Goal: Find specific page/section: Find specific page/section

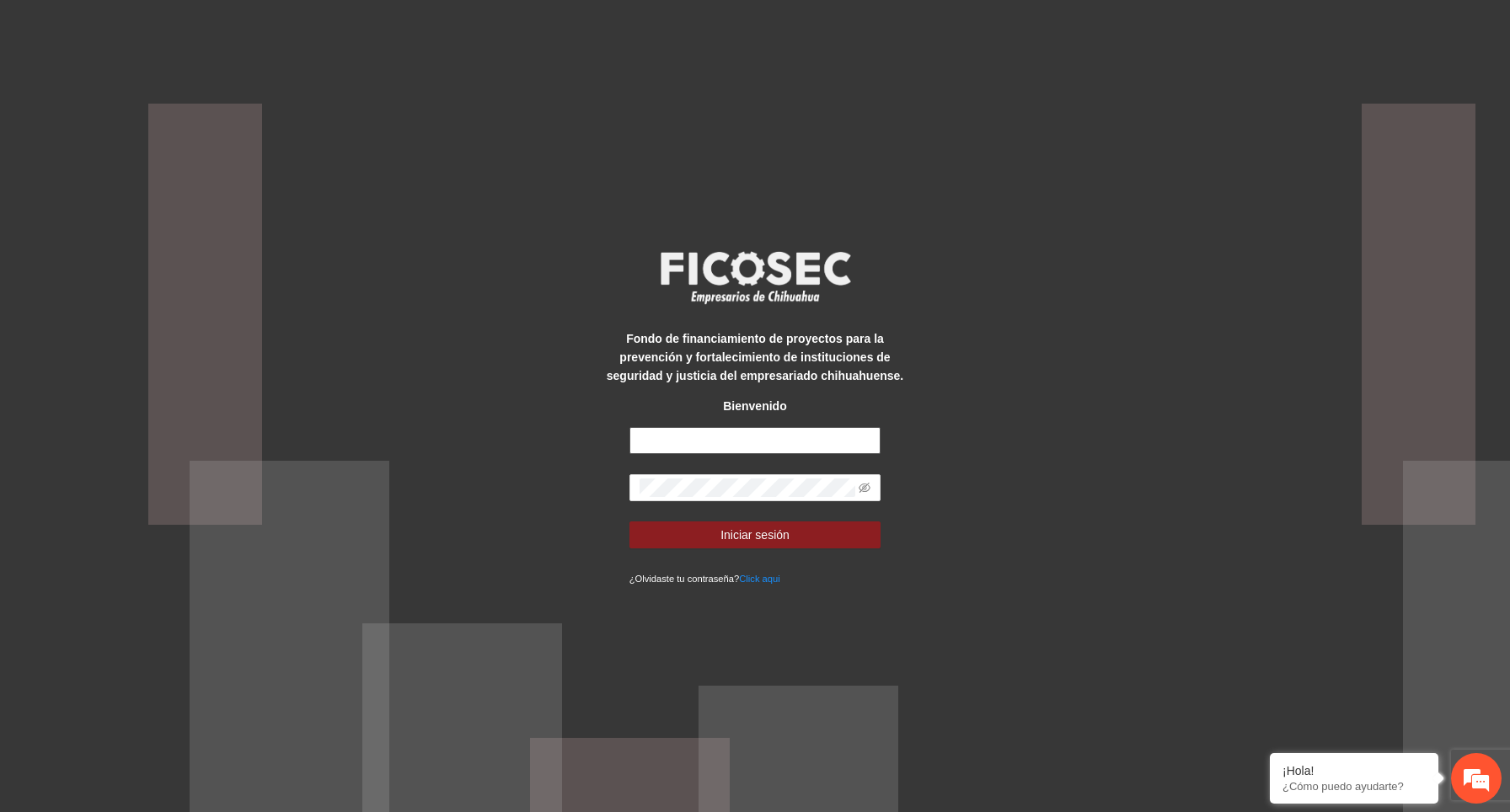
type input "**********"
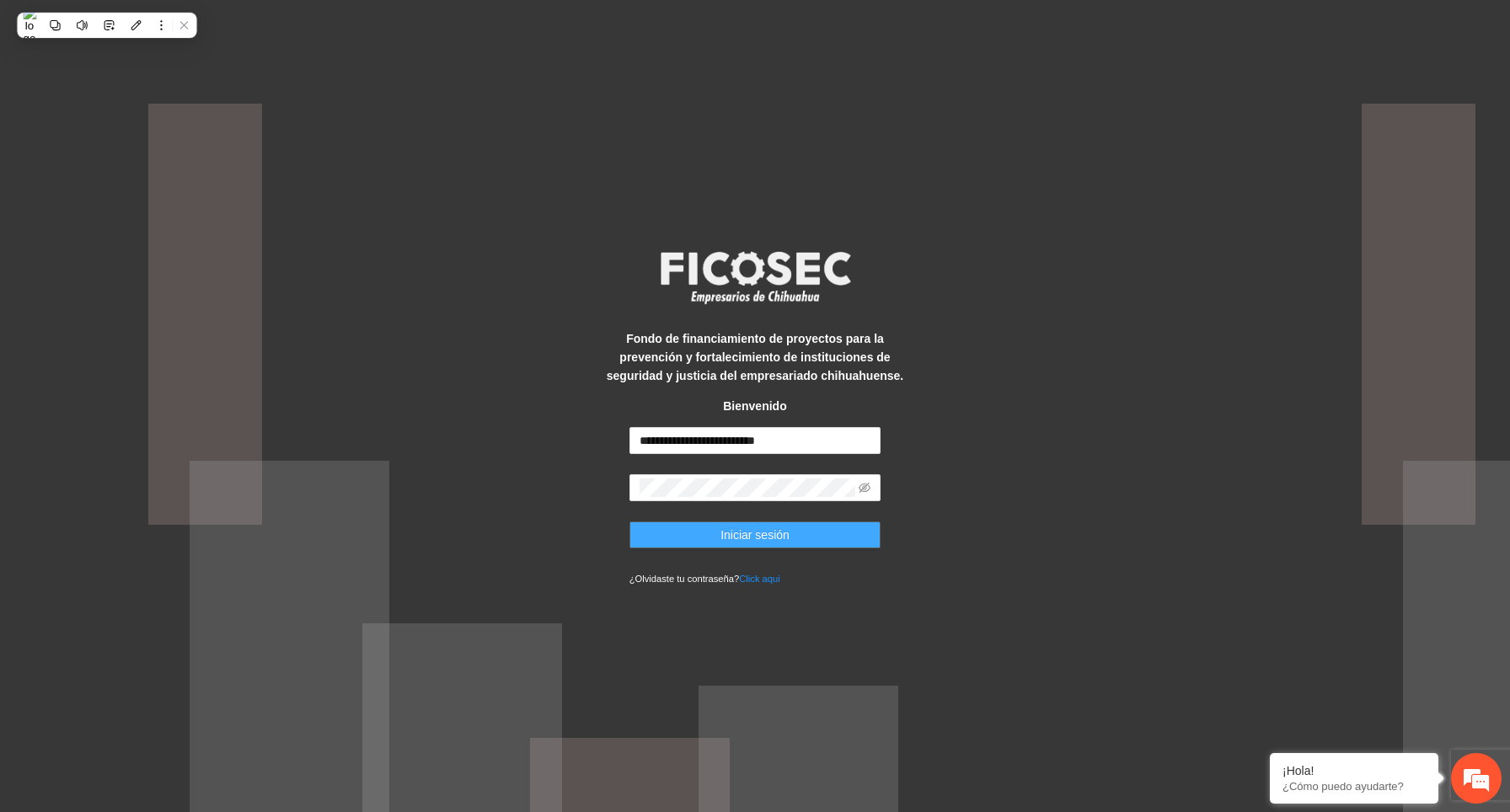
click at [773, 533] on span "Iniciar sesión" at bounding box center [755, 534] width 70 height 18
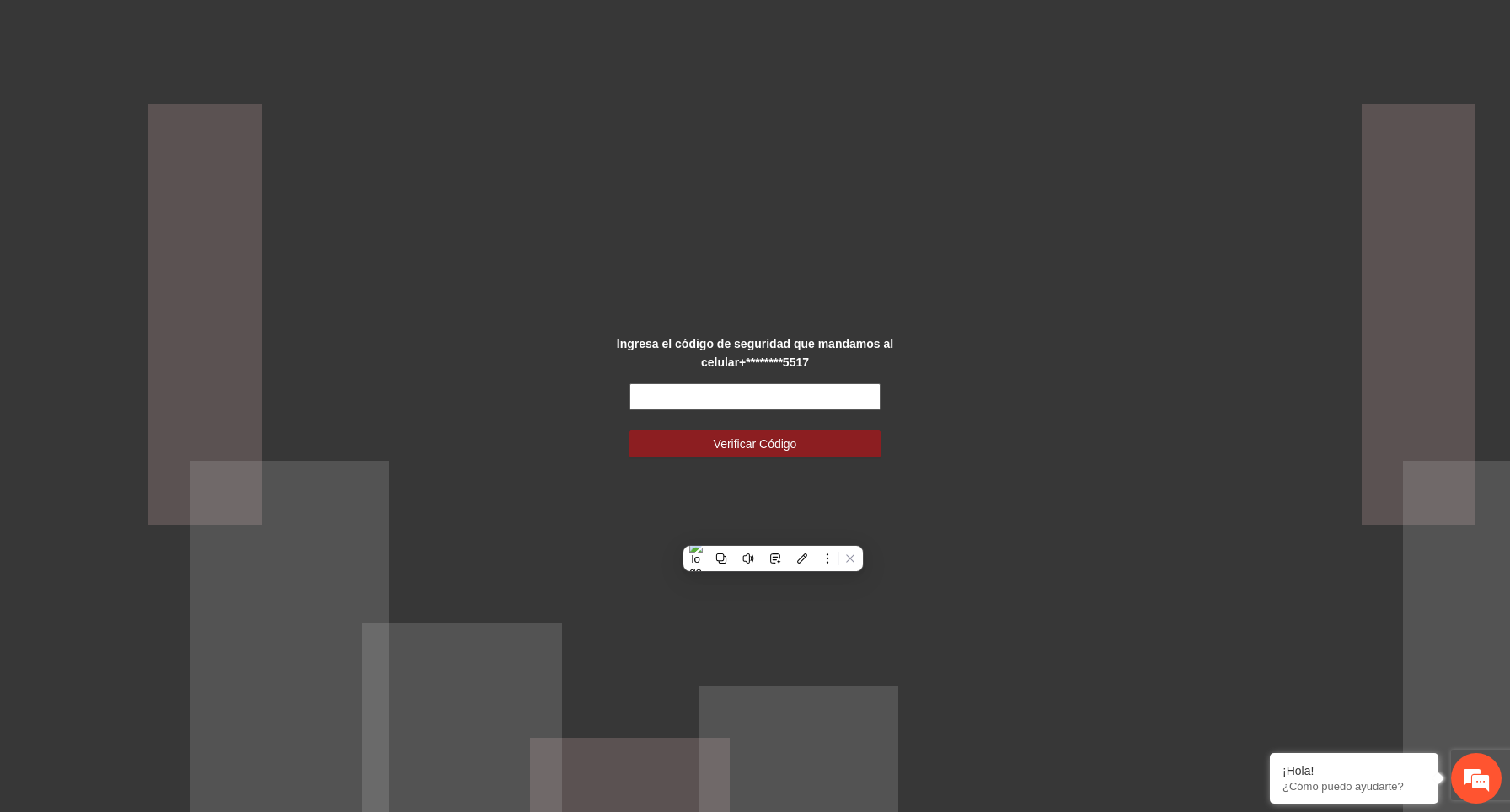
click at [829, 399] on input "text" at bounding box center [755, 397] width 252 height 27
click at [804, 400] on input "text" at bounding box center [755, 397] width 252 height 27
click at [731, 411] on form "Verificar Código" at bounding box center [755, 421] width 252 height 74
click at [734, 398] on input "text" at bounding box center [755, 397] width 252 height 27
paste input "******"
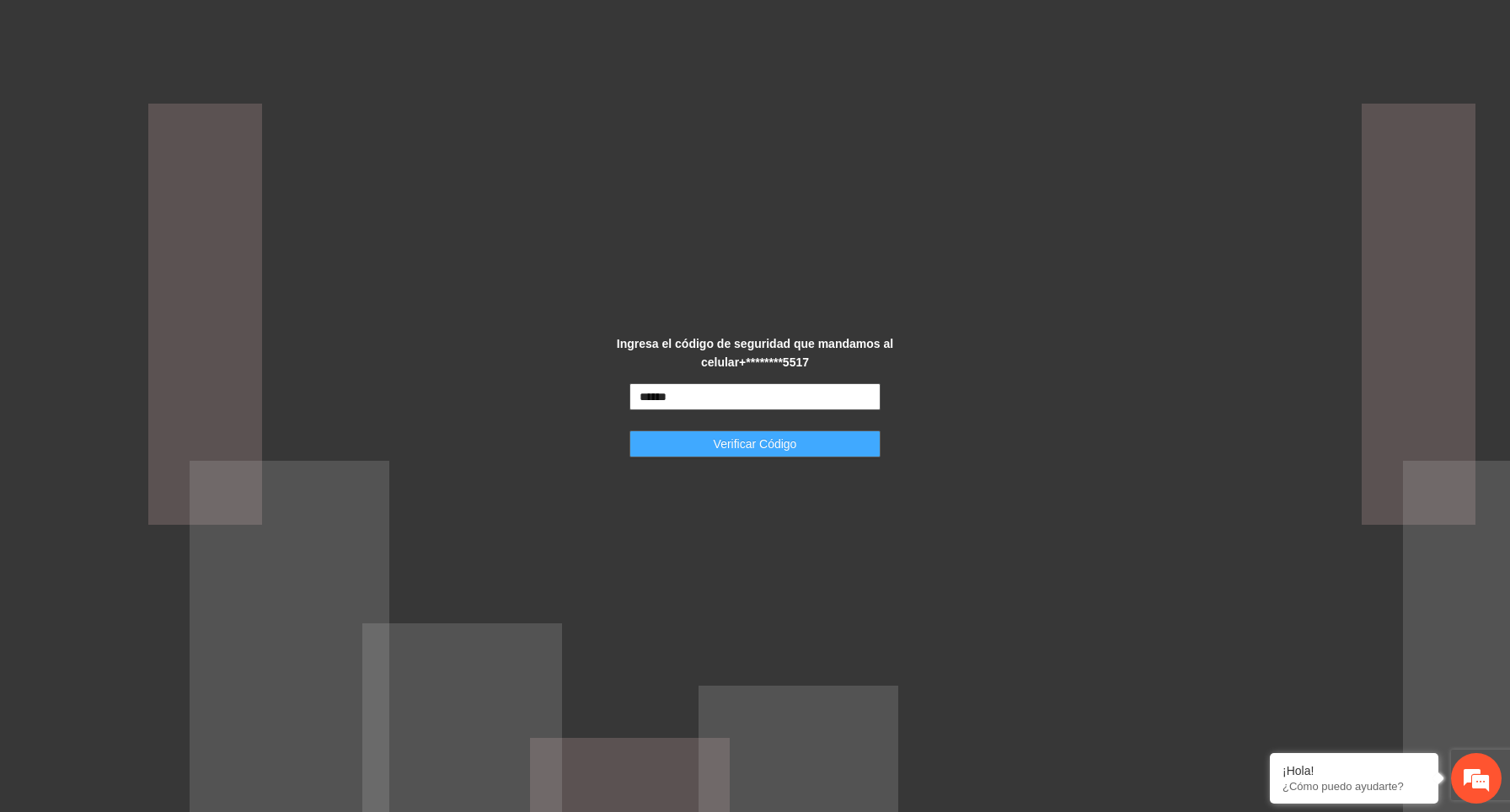
type input "******"
click at [773, 451] on span "Verificar Código" at bounding box center [755, 443] width 84 height 18
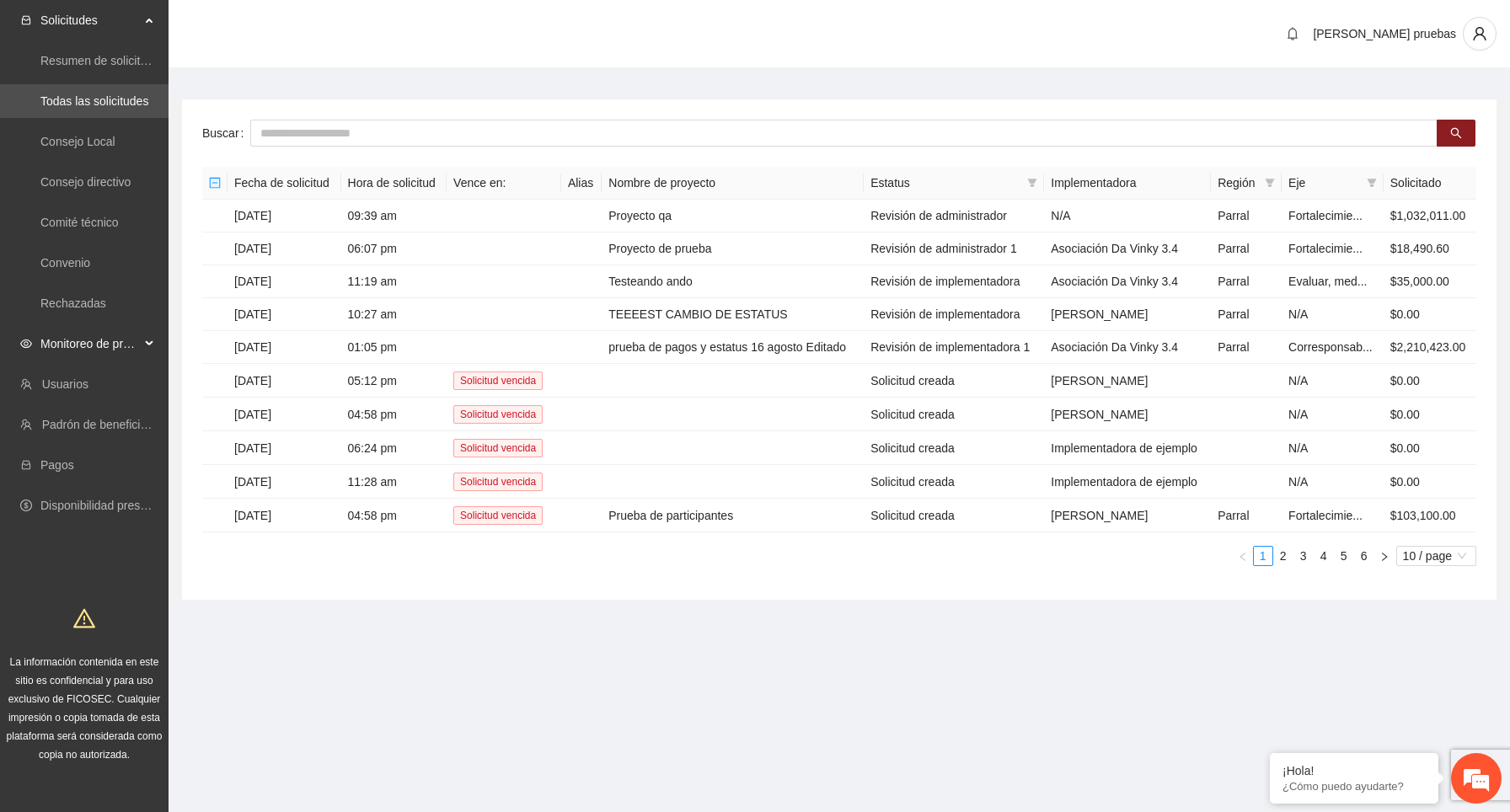
click at [132, 343] on span "Monitoreo de proyectos" at bounding box center [90, 343] width 99 height 33
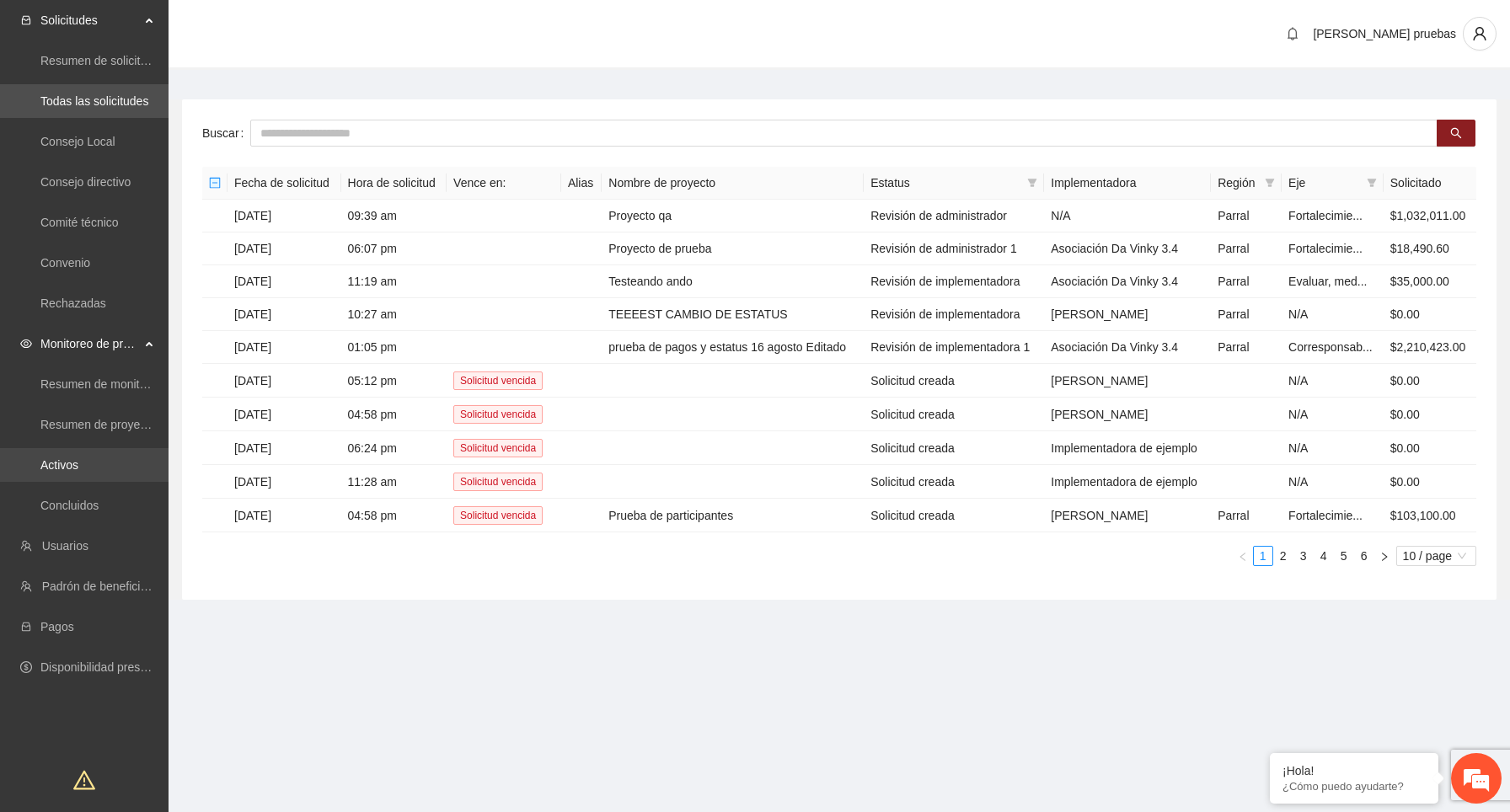
click at [78, 471] on link "Activos" at bounding box center [59, 465] width 38 height 13
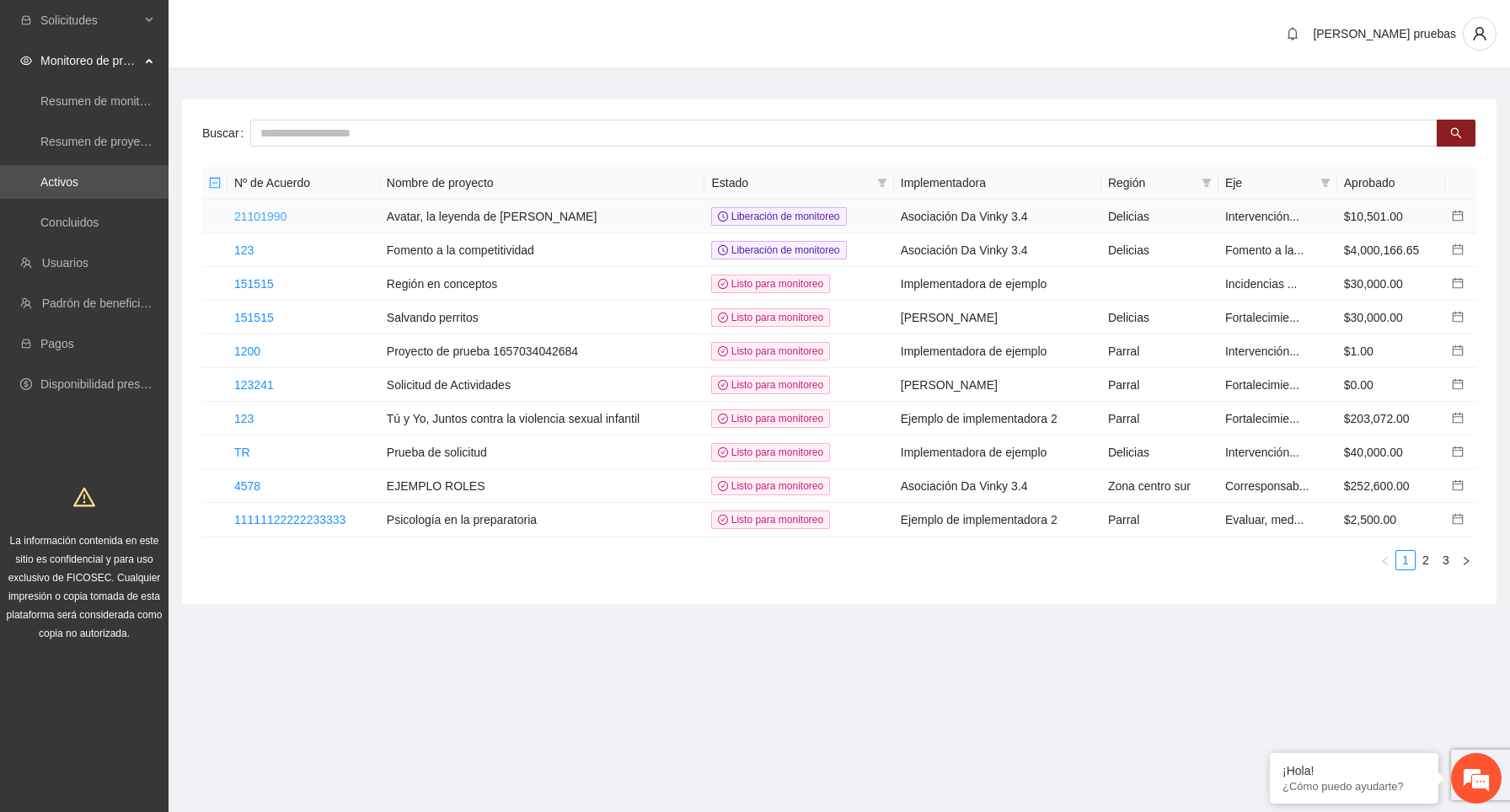
click at [260, 209] on link "21101990" at bounding box center [260, 216] width 52 height 13
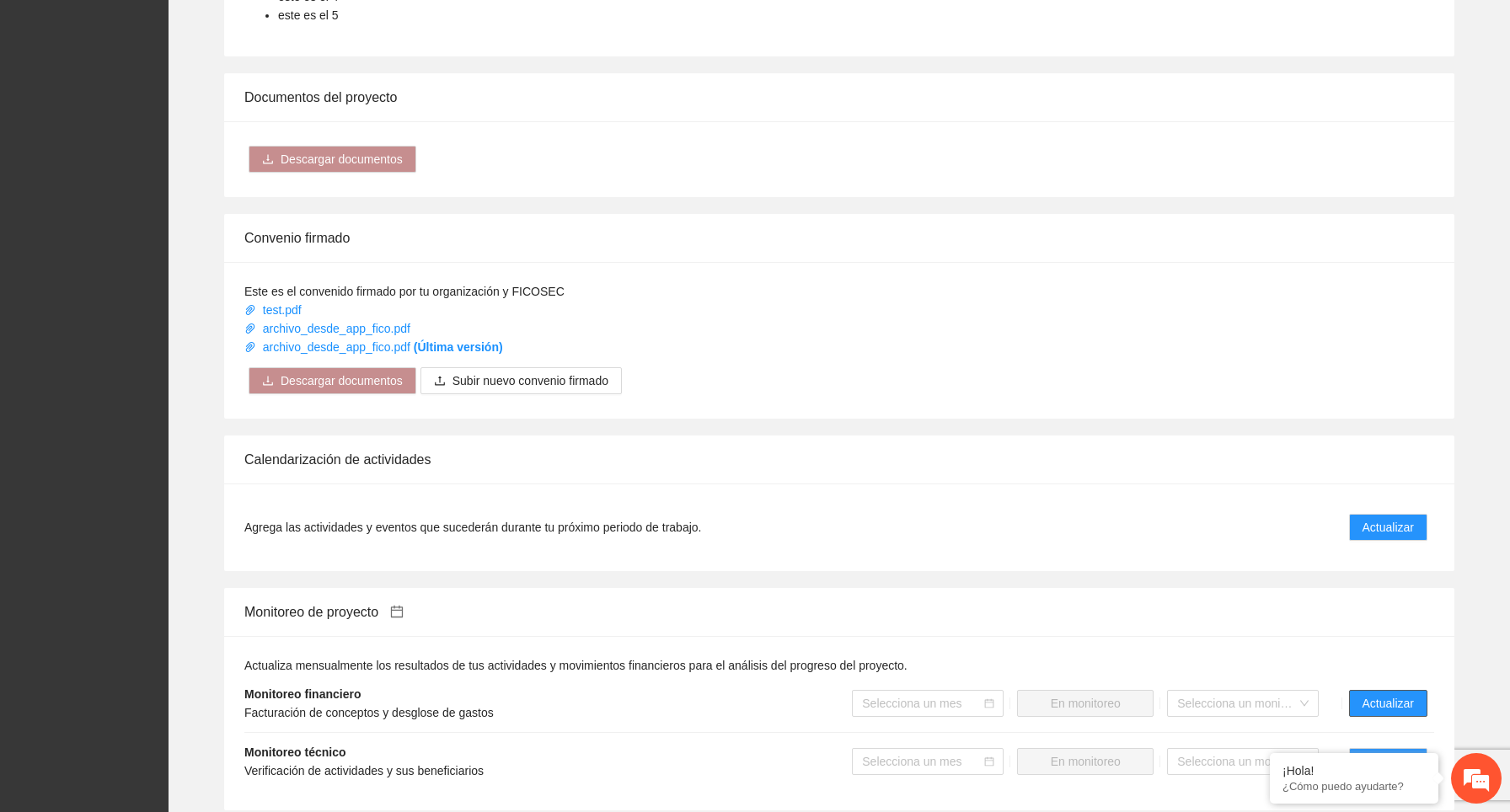
click at [1393, 704] on span "Actualizar" at bounding box center [1388, 703] width 51 height 18
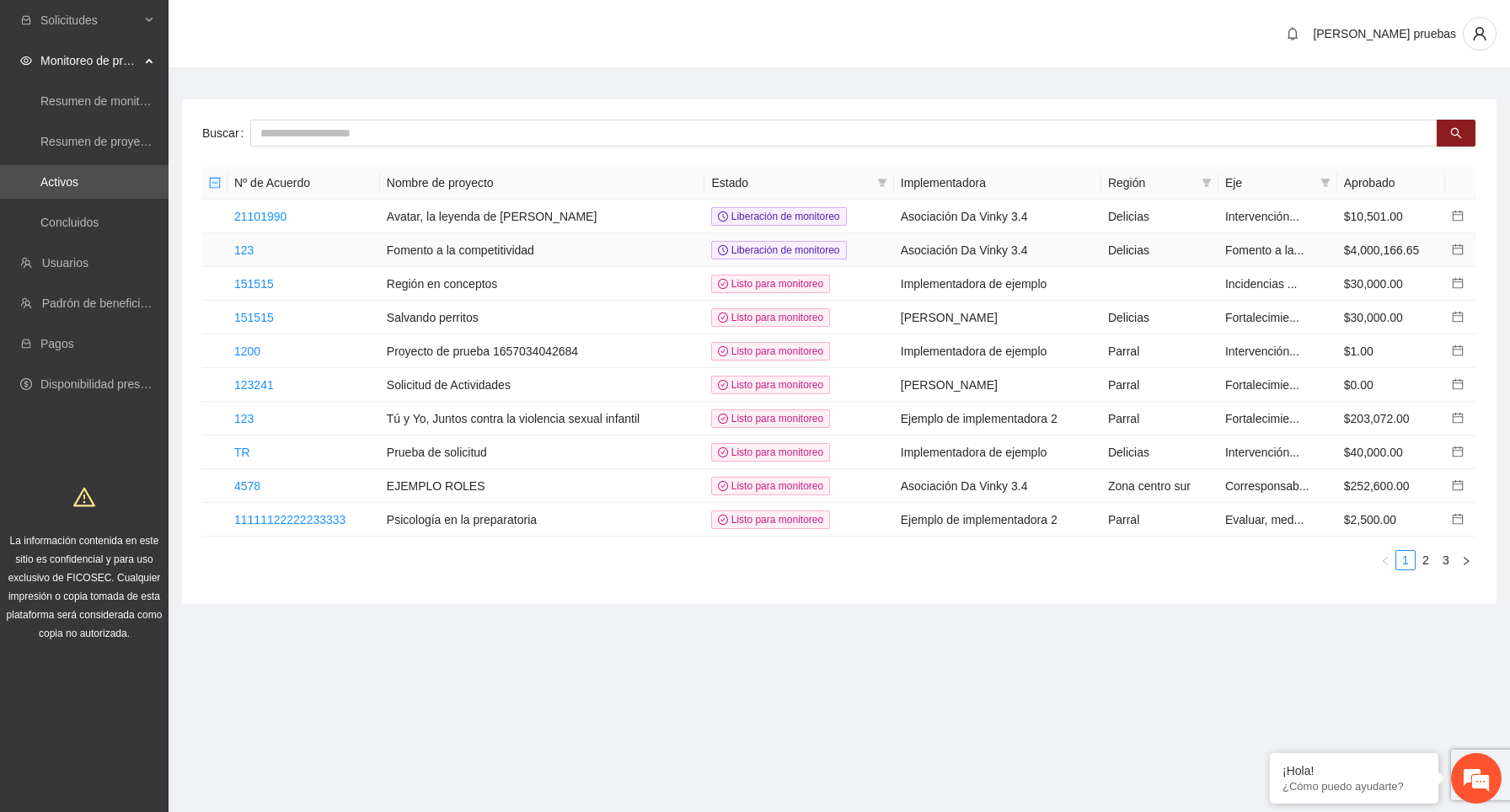
click at [259, 247] on td "123" at bounding box center [303, 250] width 152 height 33
click at [247, 247] on link "123" at bounding box center [244, 250] width 19 height 13
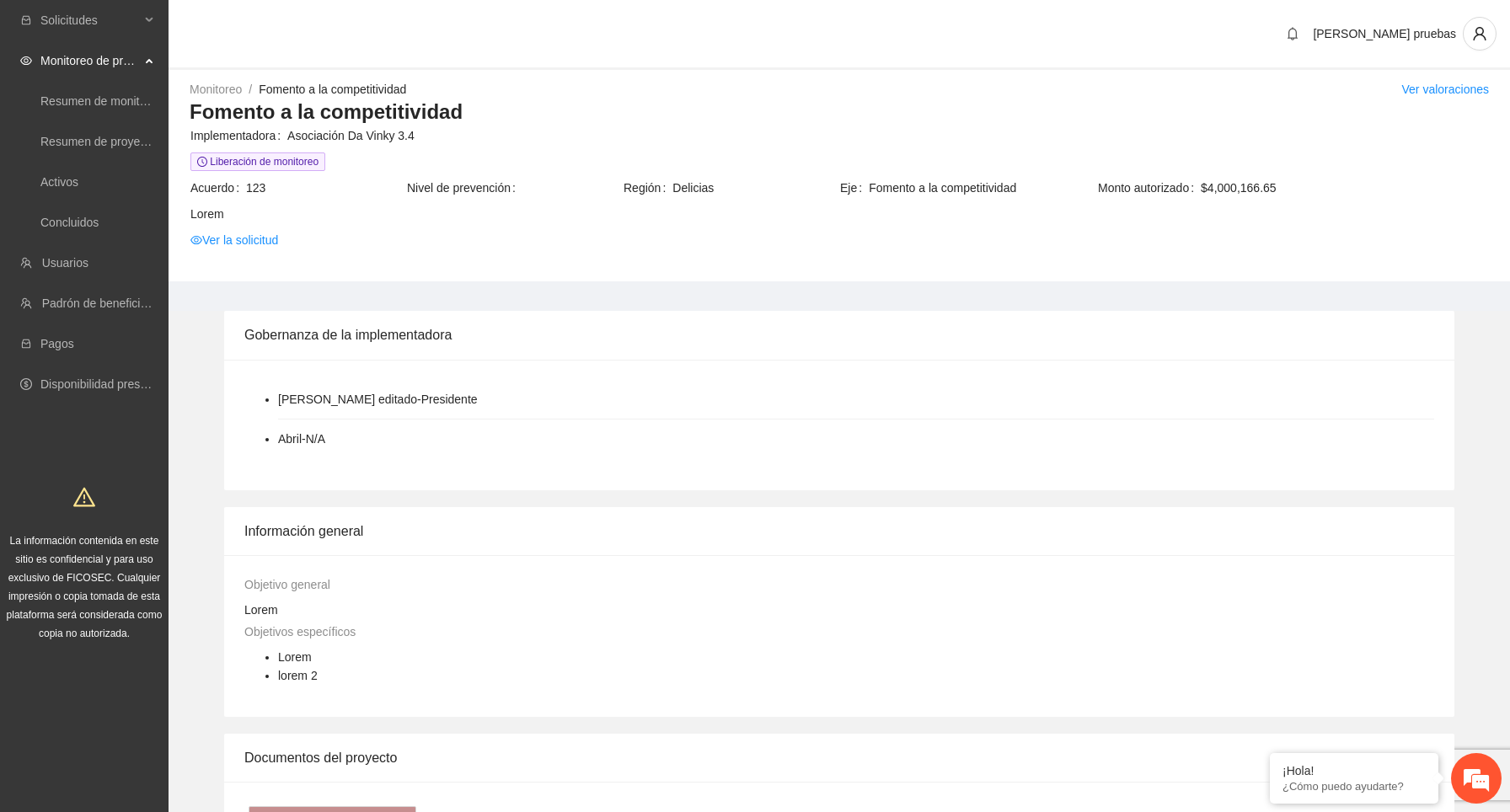
scroll to position [1127, 0]
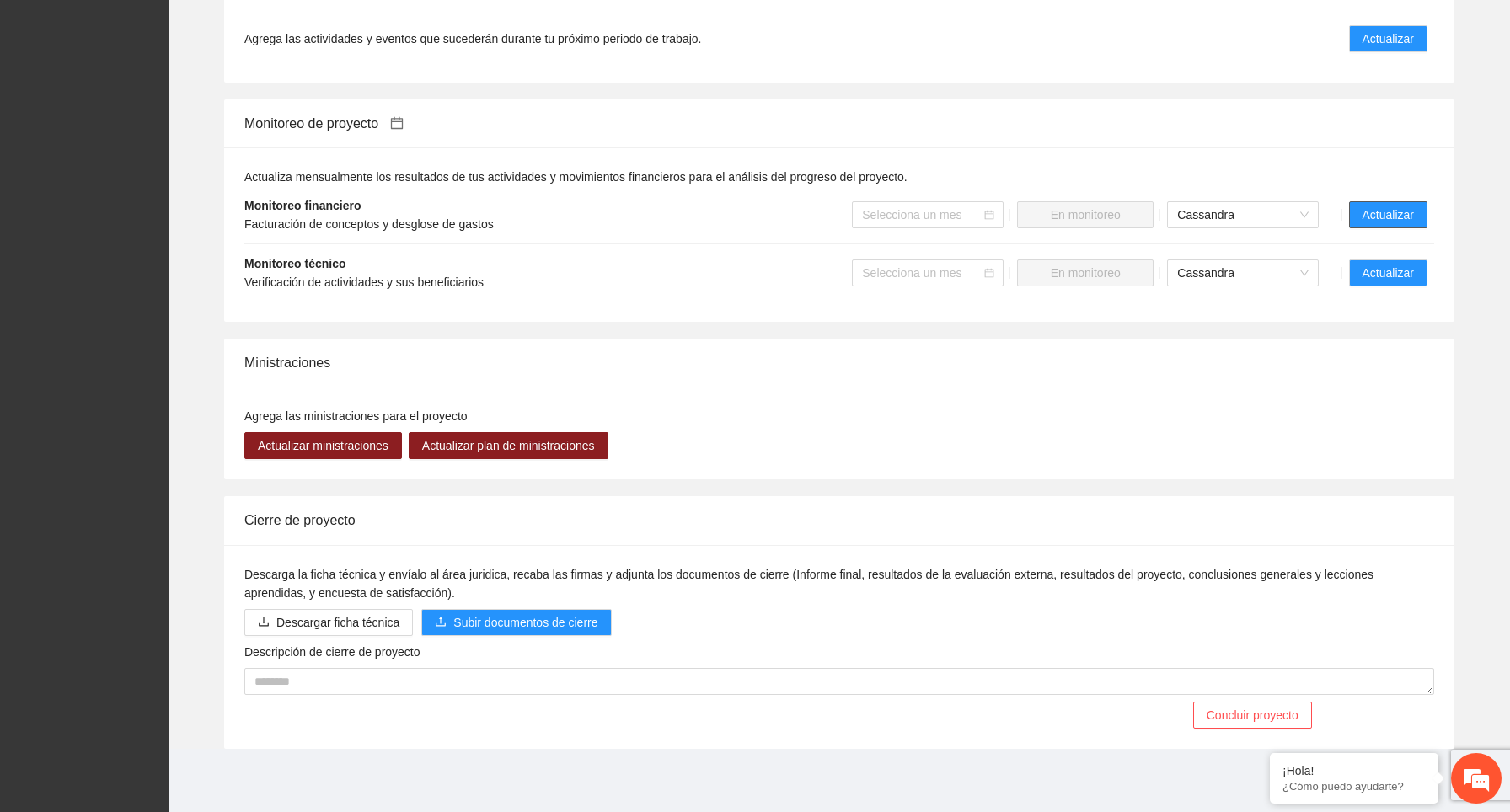
click at [1389, 217] on span "Actualizar" at bounding box center [1388, 215] width 51 height 18
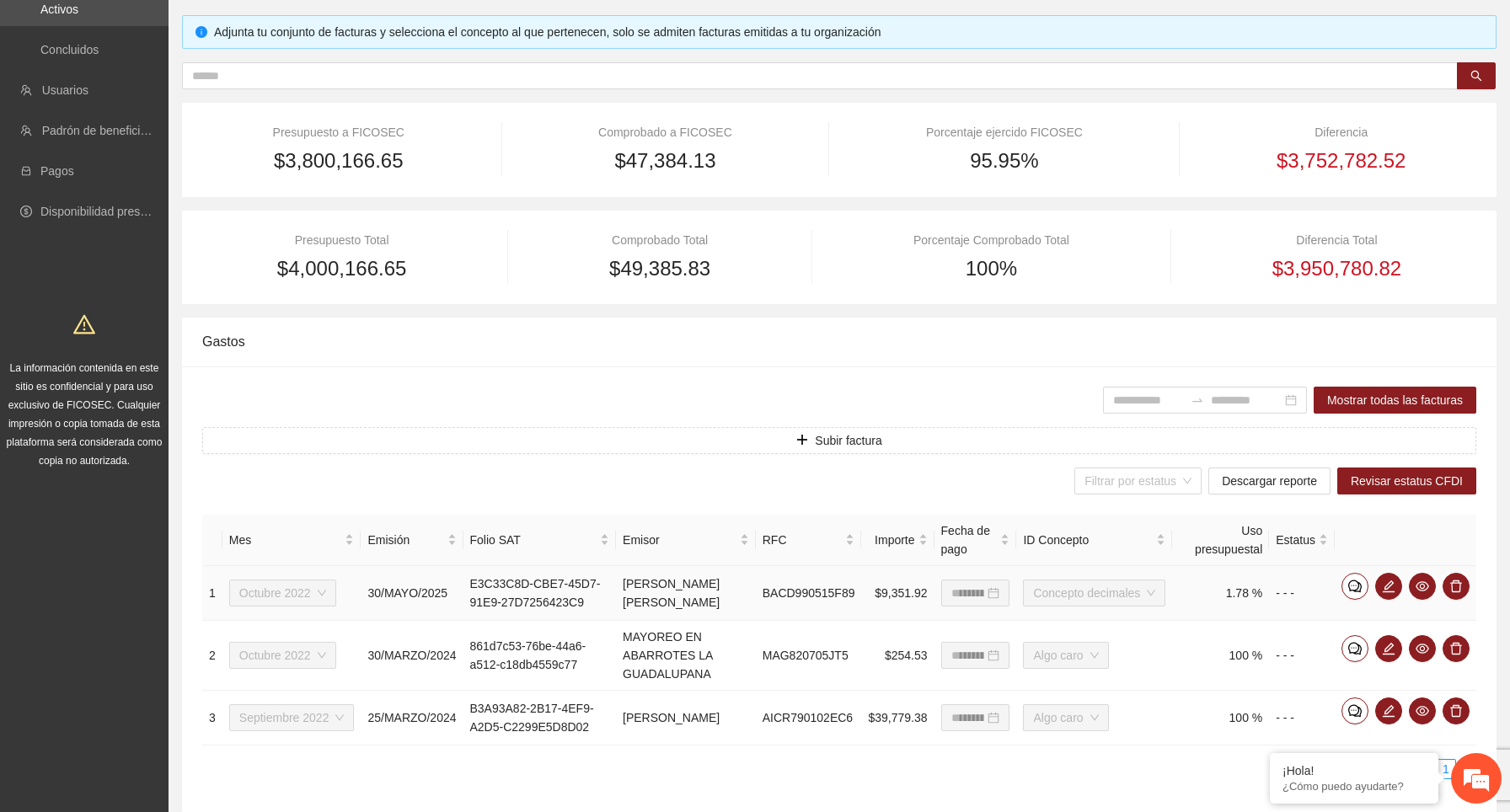
scroll to position [260, 0]
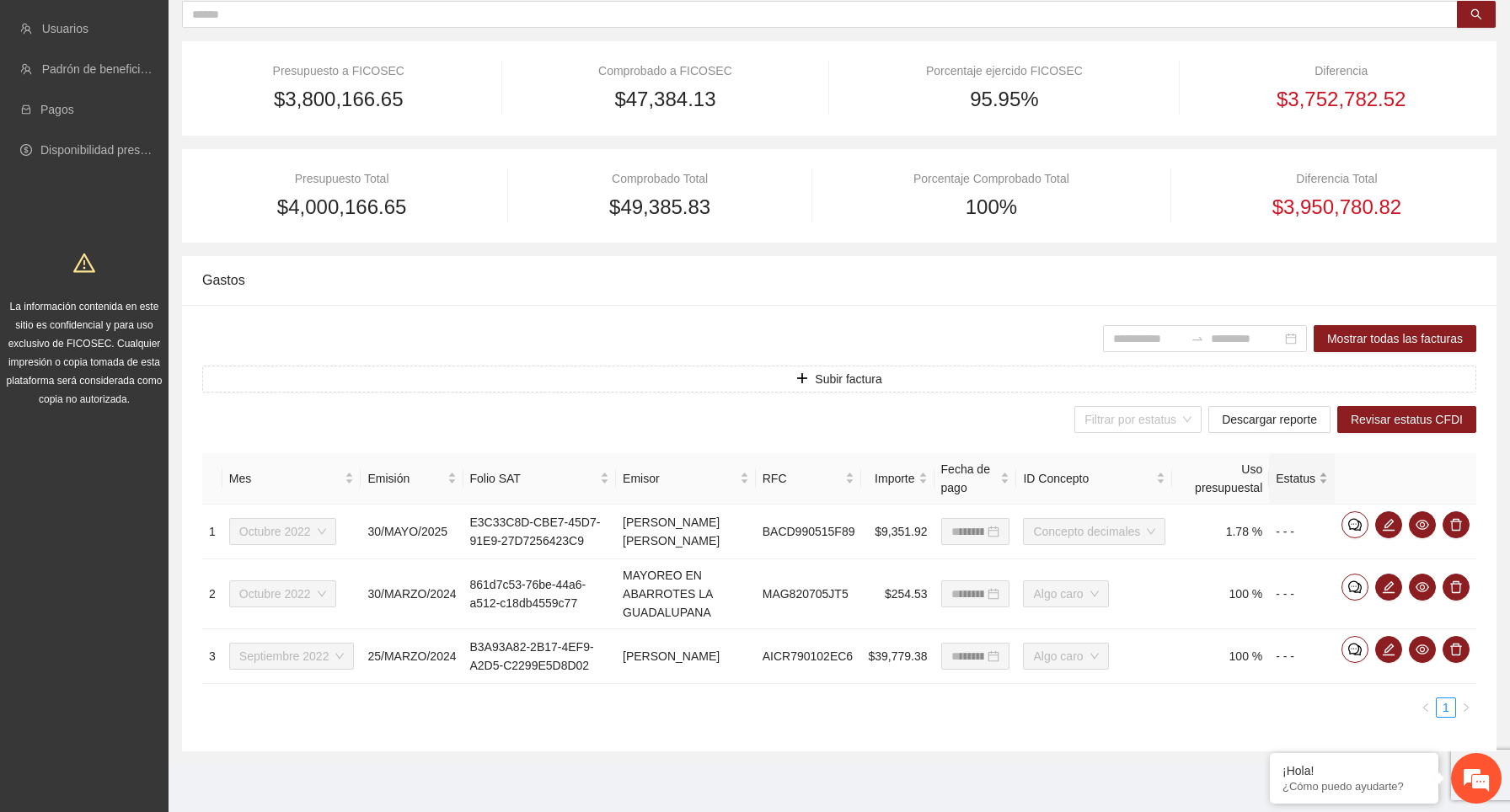
click at [1324, 469] on div "Estatus" at bounding box center [1301, 478] width 52 height 18
click at [1385, 410] on span "Revisar estatus CFDI" at bounding box center [1406, 419] width 112 height 18
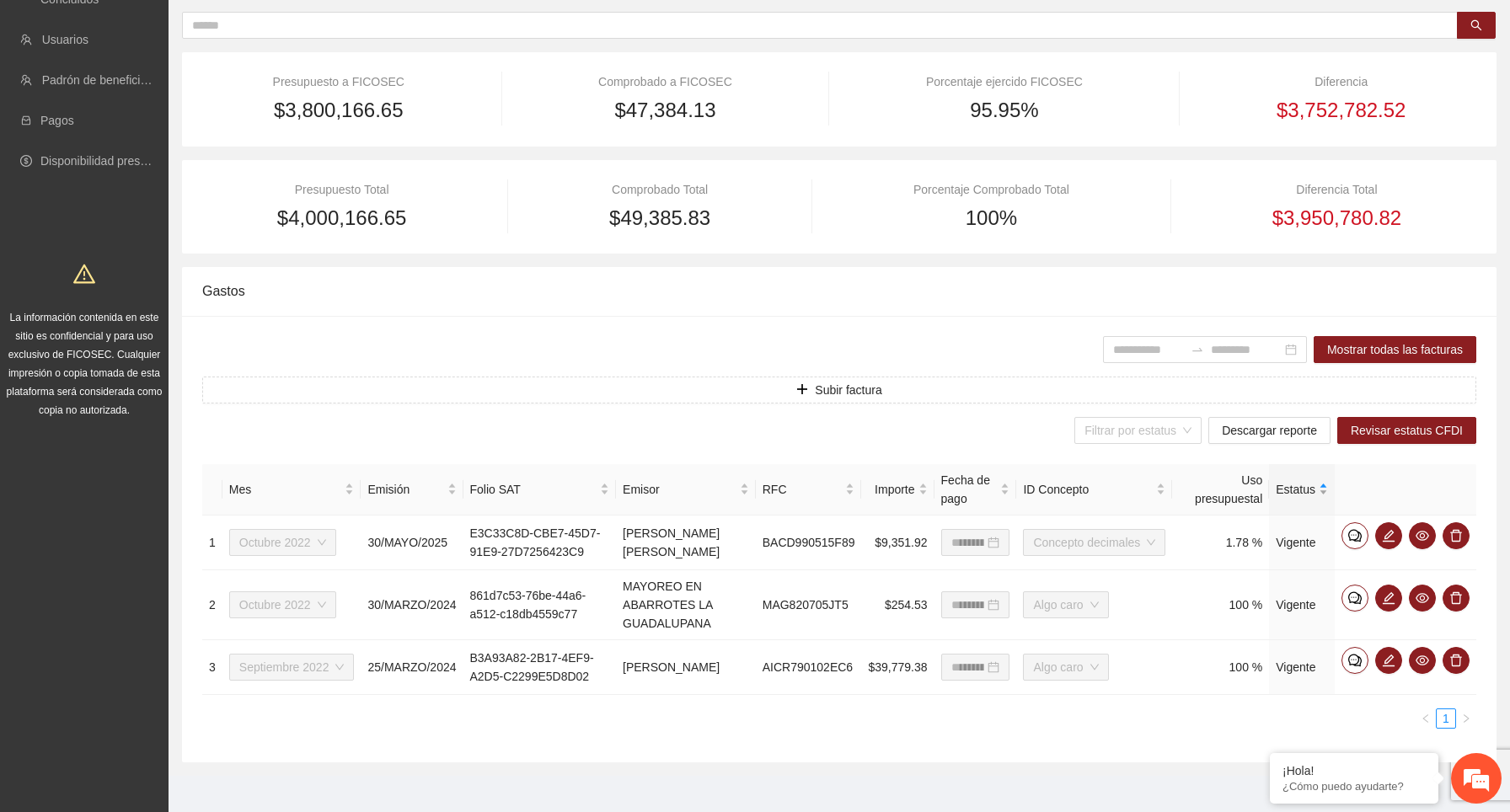
click at [1327, 490] on div "Estatus" at bounding box center [1301, 489] width 52 height 18
click at [1324, 483] on div "Estatus" at bounding box center [1301, 489] width 52 height 18
click at [1323, 483] on div "Estatus" at bounding box center [1301, 489] width 52 height 18
click at [1323, 494] on div "Estatus" at bounding box center [1301, 489] width 52 height 18
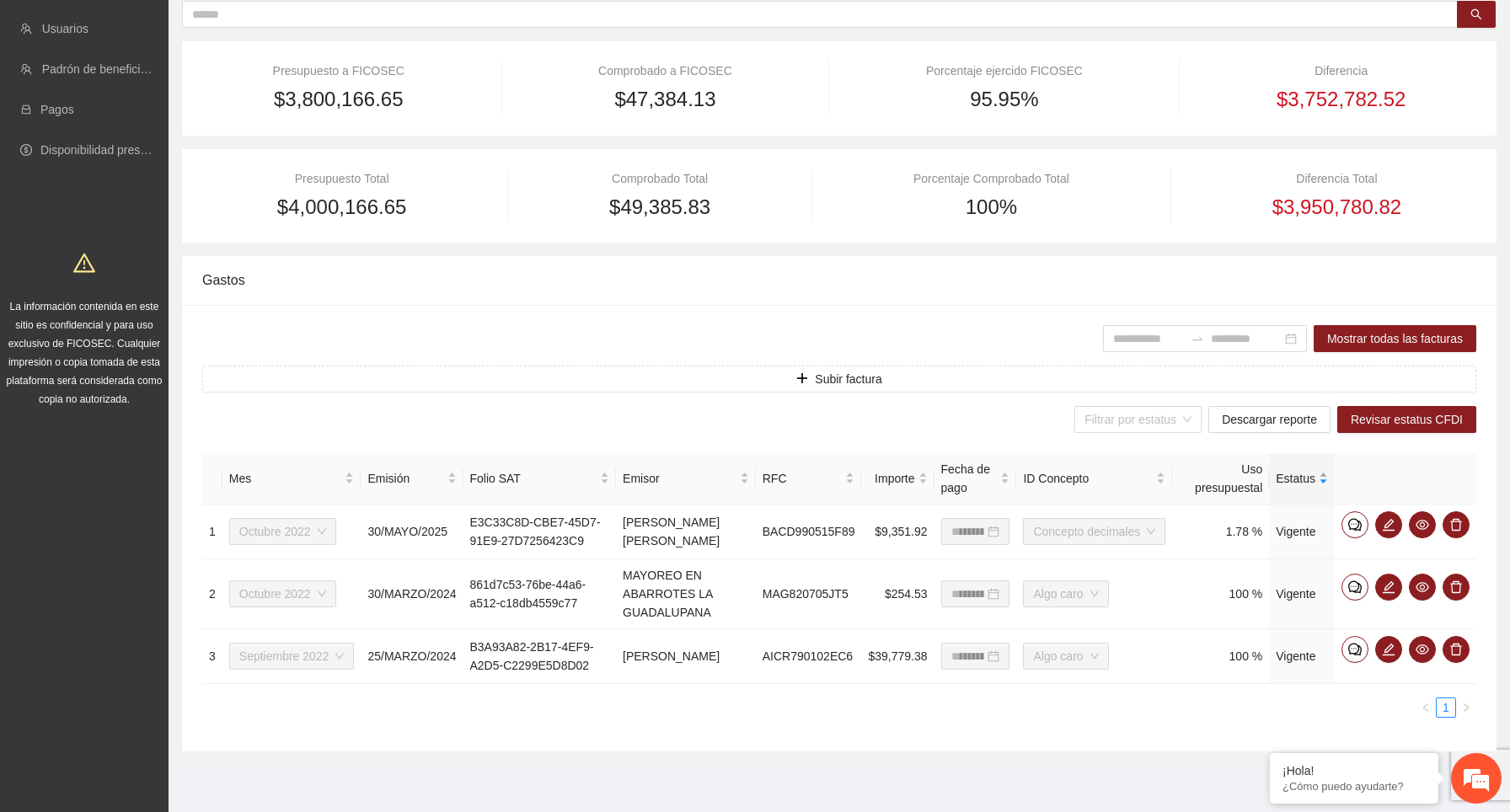
click at [1324, 469] on div "Estatus" at bounding box center [1301, 478] width 52 height 18
click at [1323, 469] on div "Estatus" at bounding box center [1301, 478] width 52 height 18
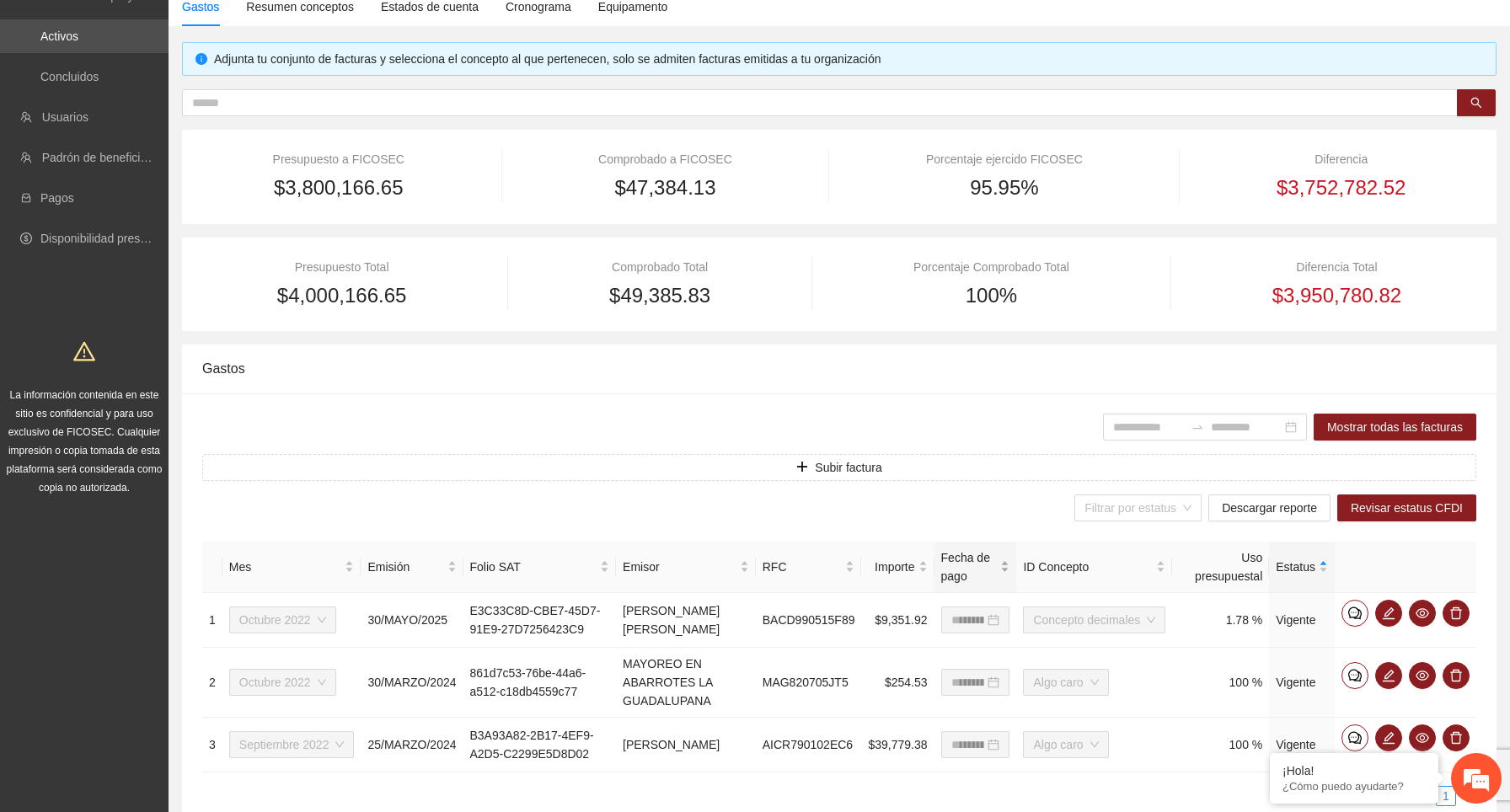
scroll to position [0, 0]
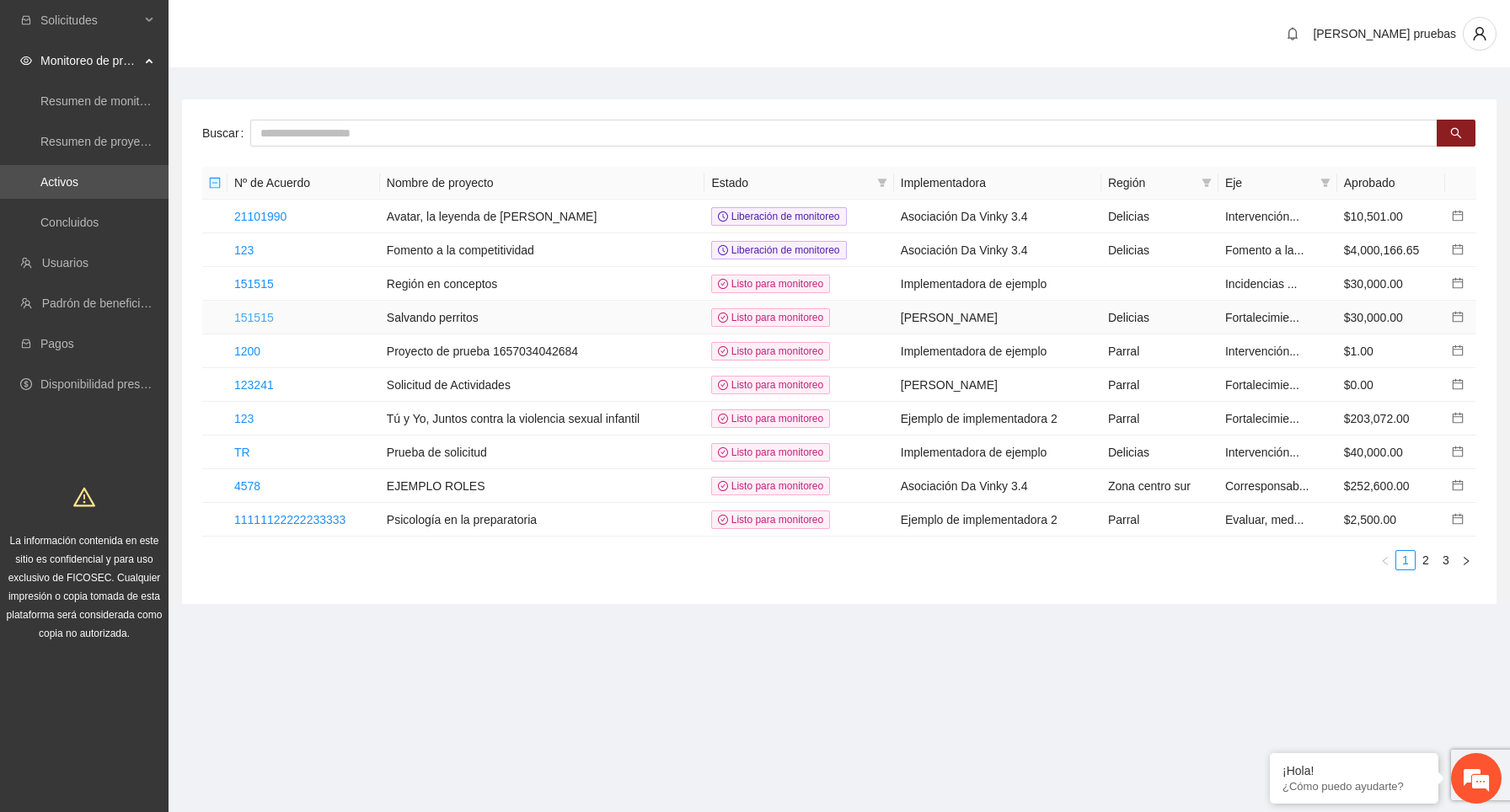
click at [268, 316] on link "151515" at bounding box center [253, 317] width 40 height 13
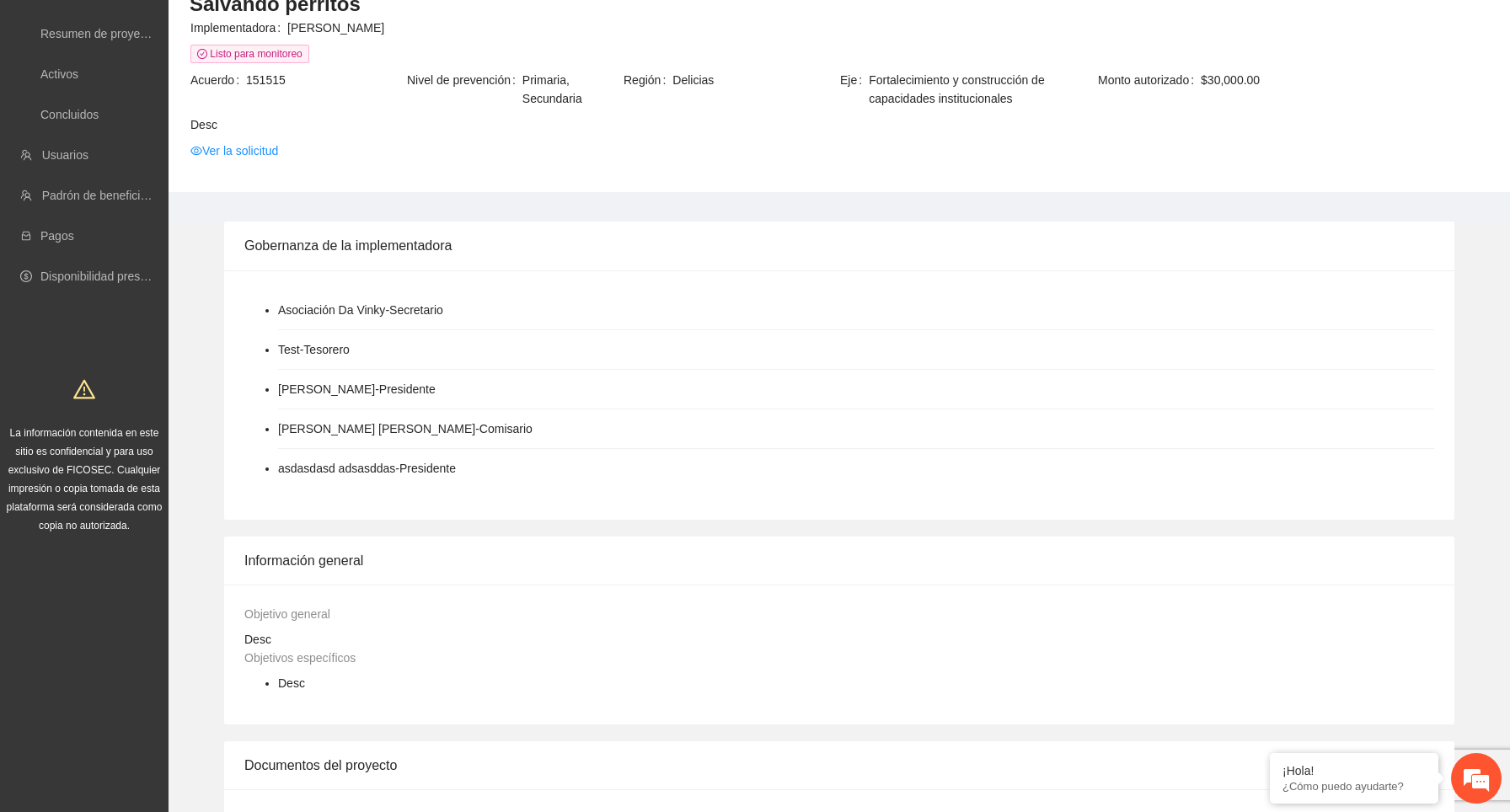
scroll to position [1246, 0]
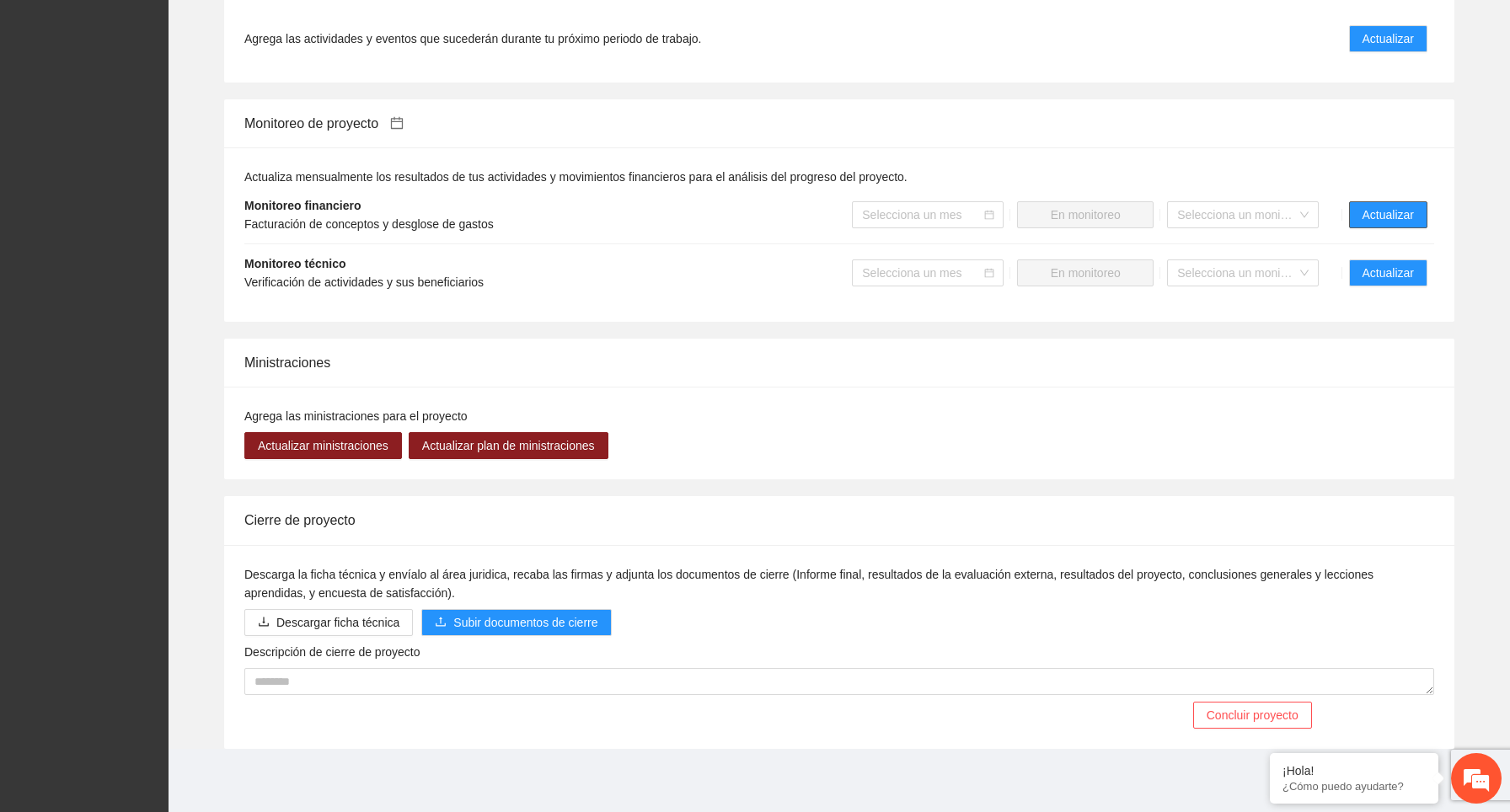
click at [1393, 210] on span "Actualizar" at bounding box center [1388, 215] width 51 height 18
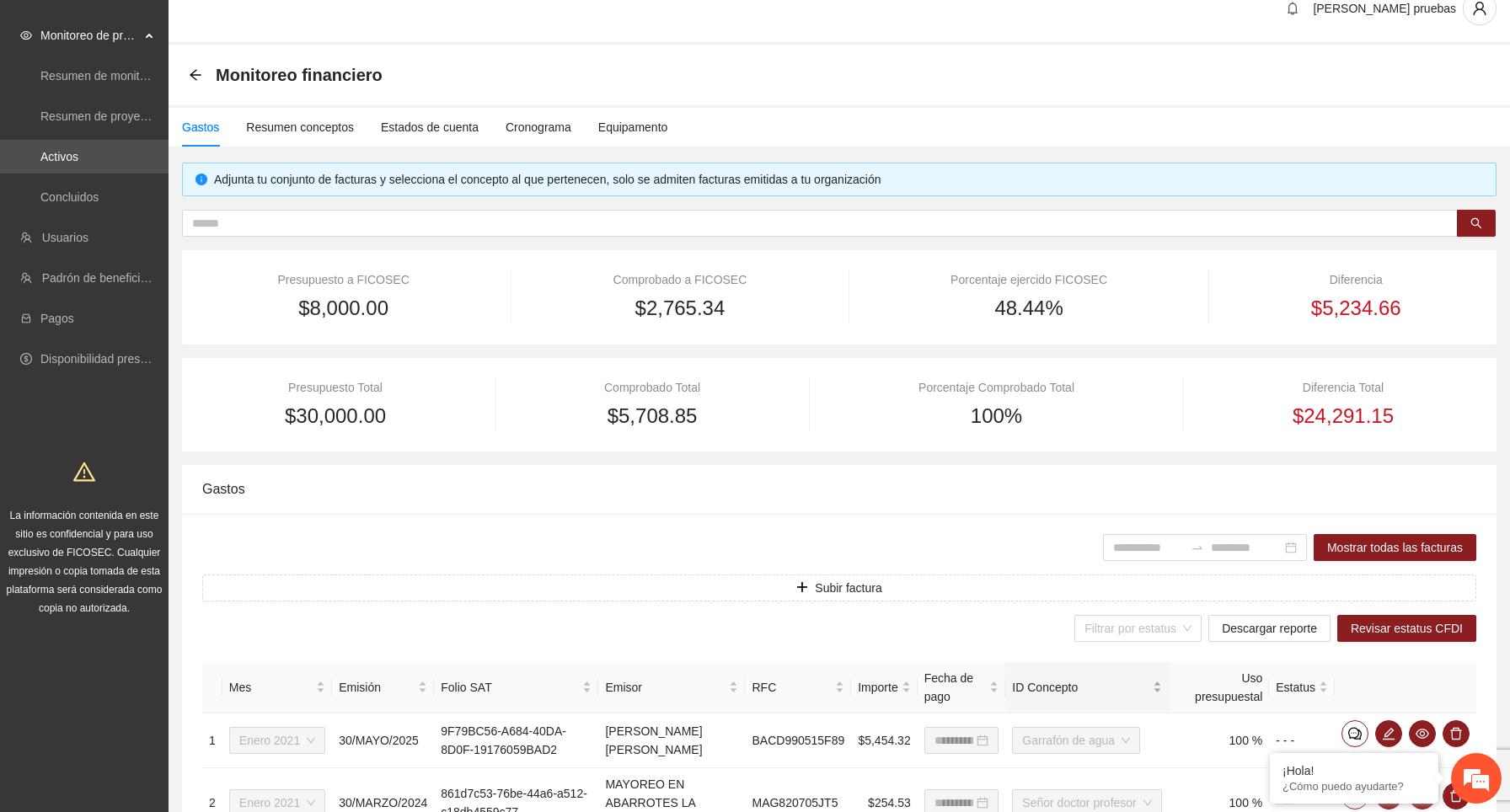
scroll to position [179, 0]
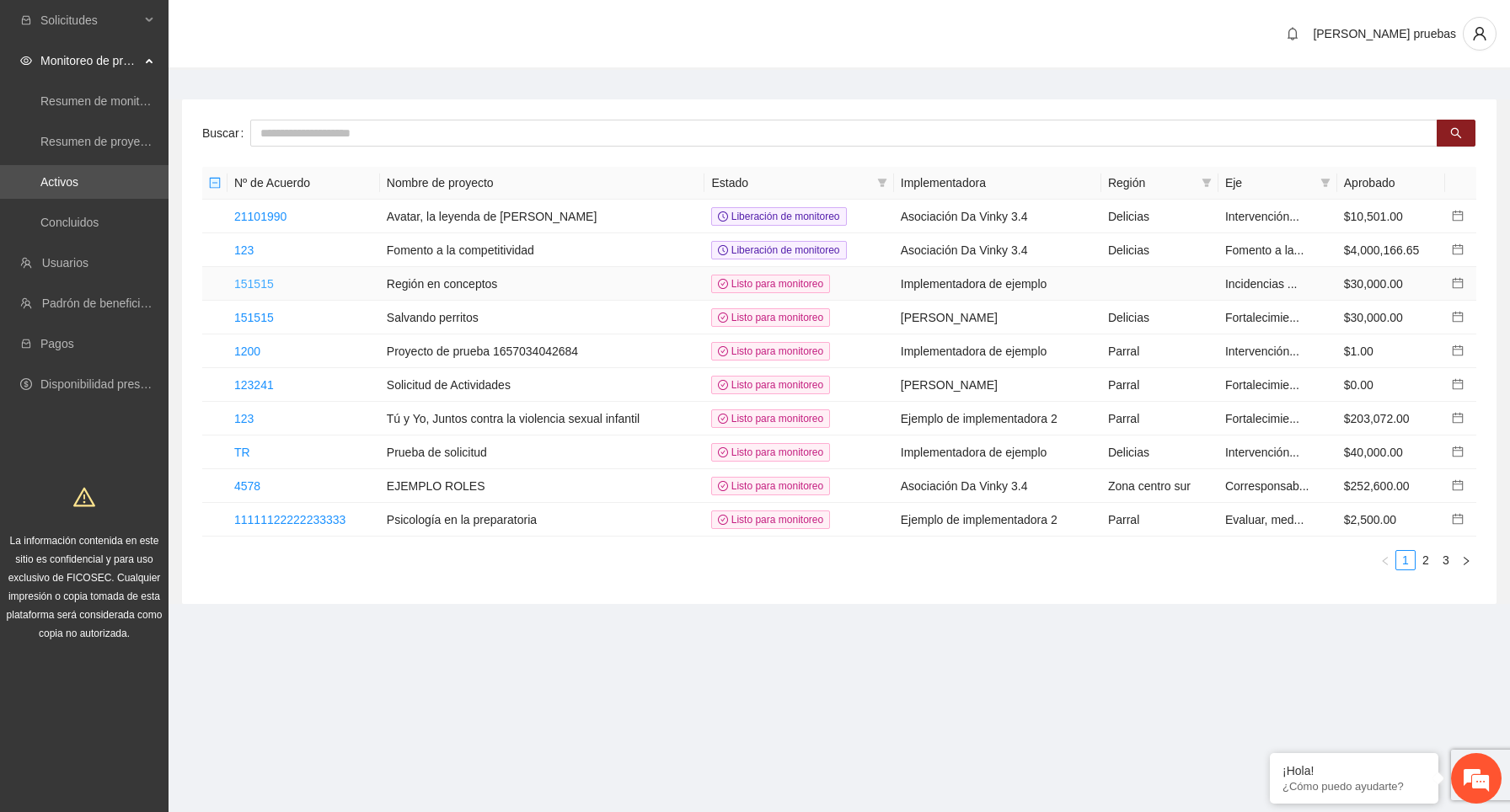
click at [254, 280] on link "151515" at bounding box center [253, 283] width 40 height 13
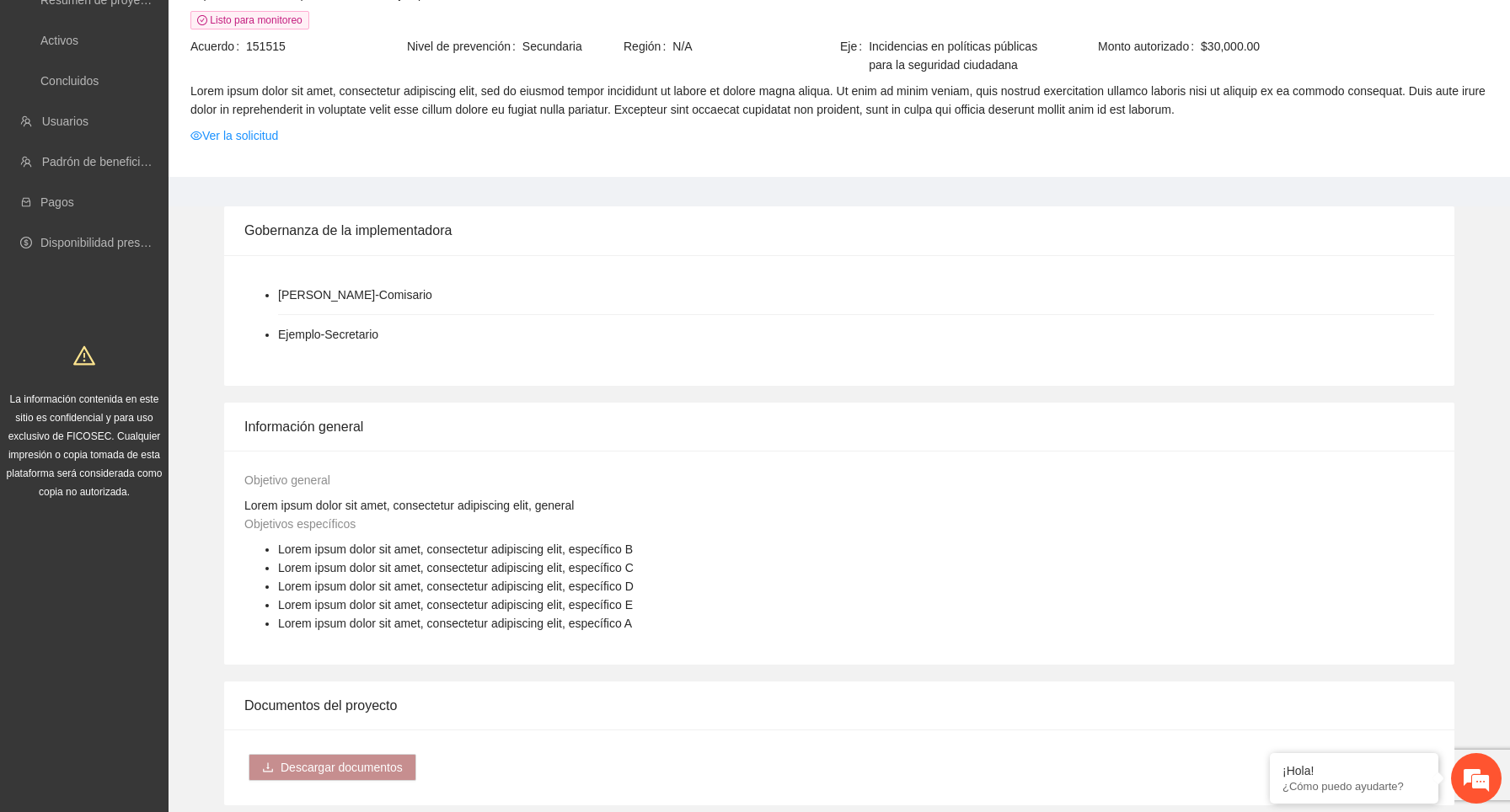
scroll to position [1134, 0]
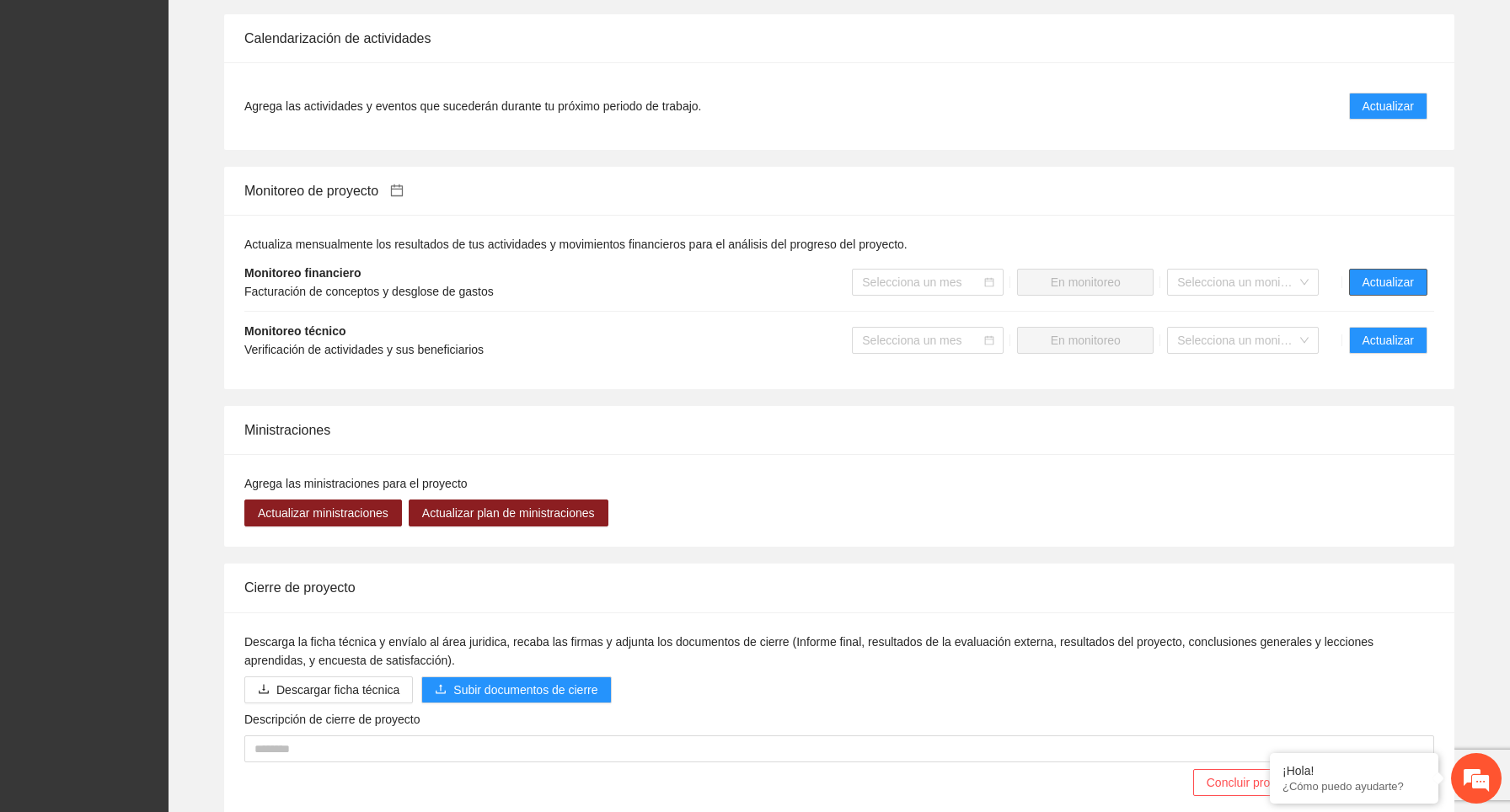
click at [1370, 282] on span "Actualizar" at bounding box center [1388, 282] width 51 height 18
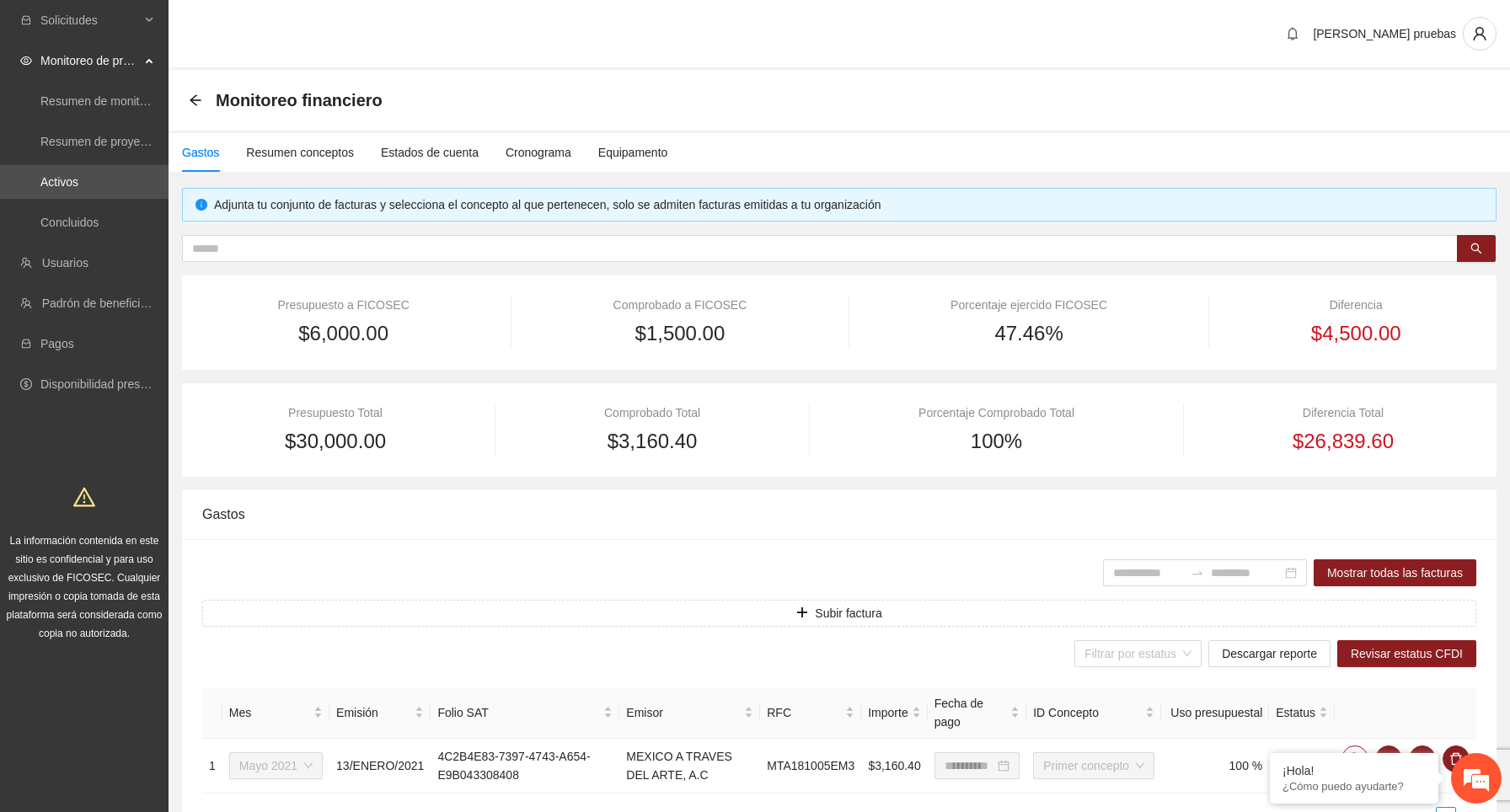
scroll to position [108, 0]
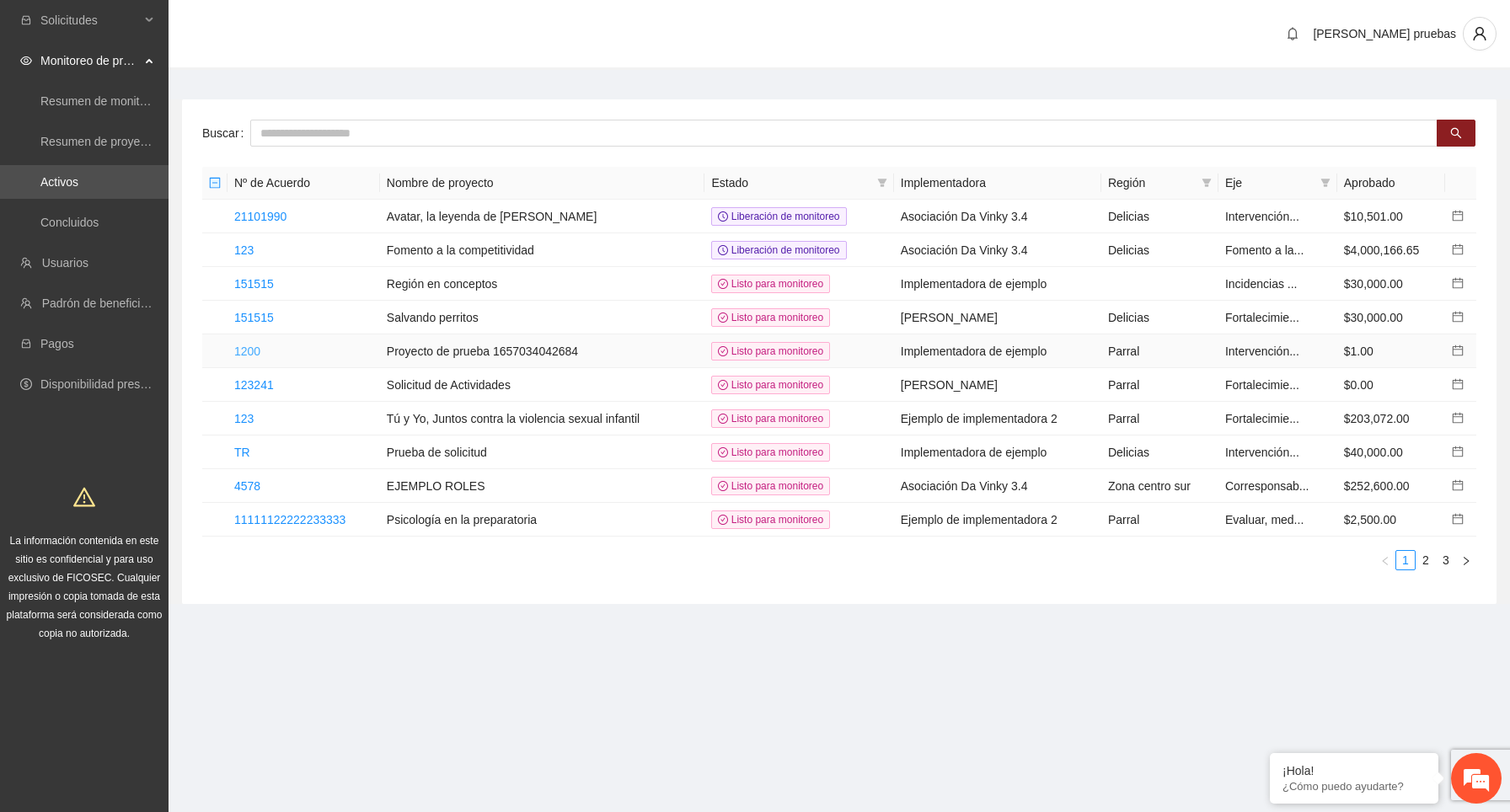
click at [257, 350] on link "1200" at bounding box center [247, 351] width 26 height 13
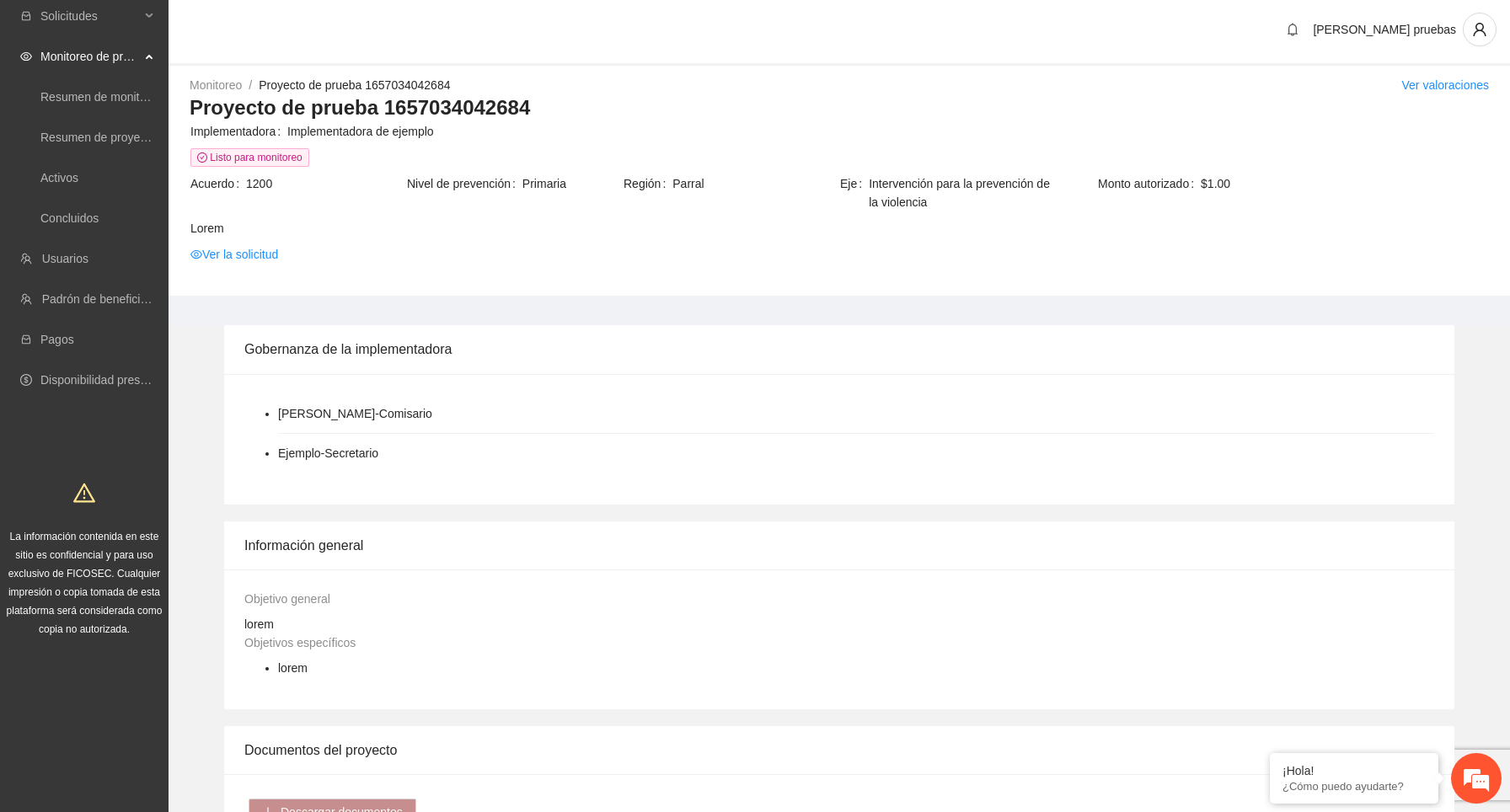
scroll to position [1108, 0]
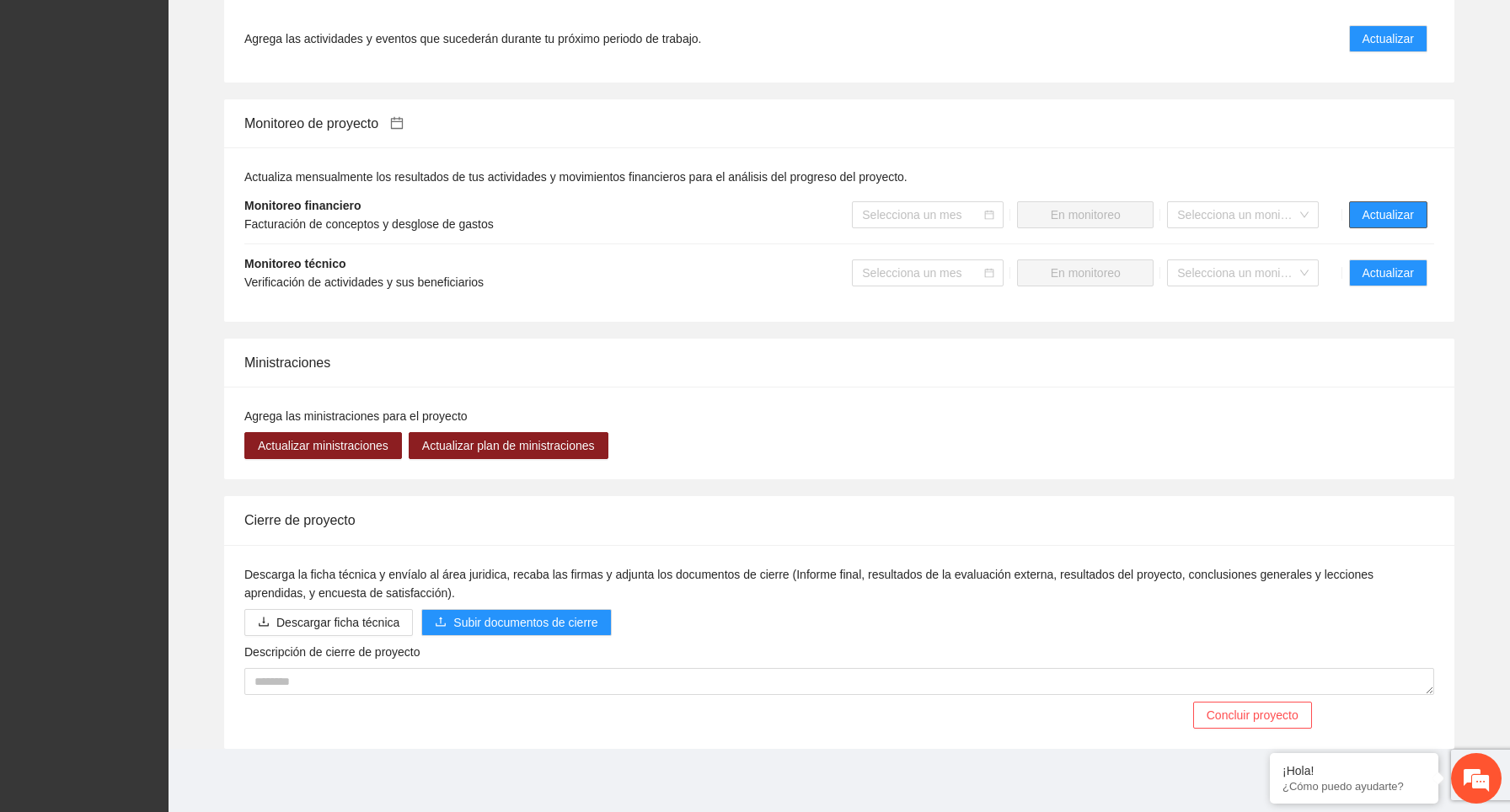
click at [1381, 218] on span "Actualizar" at bounding box center [1388, 215] width 51 height 18
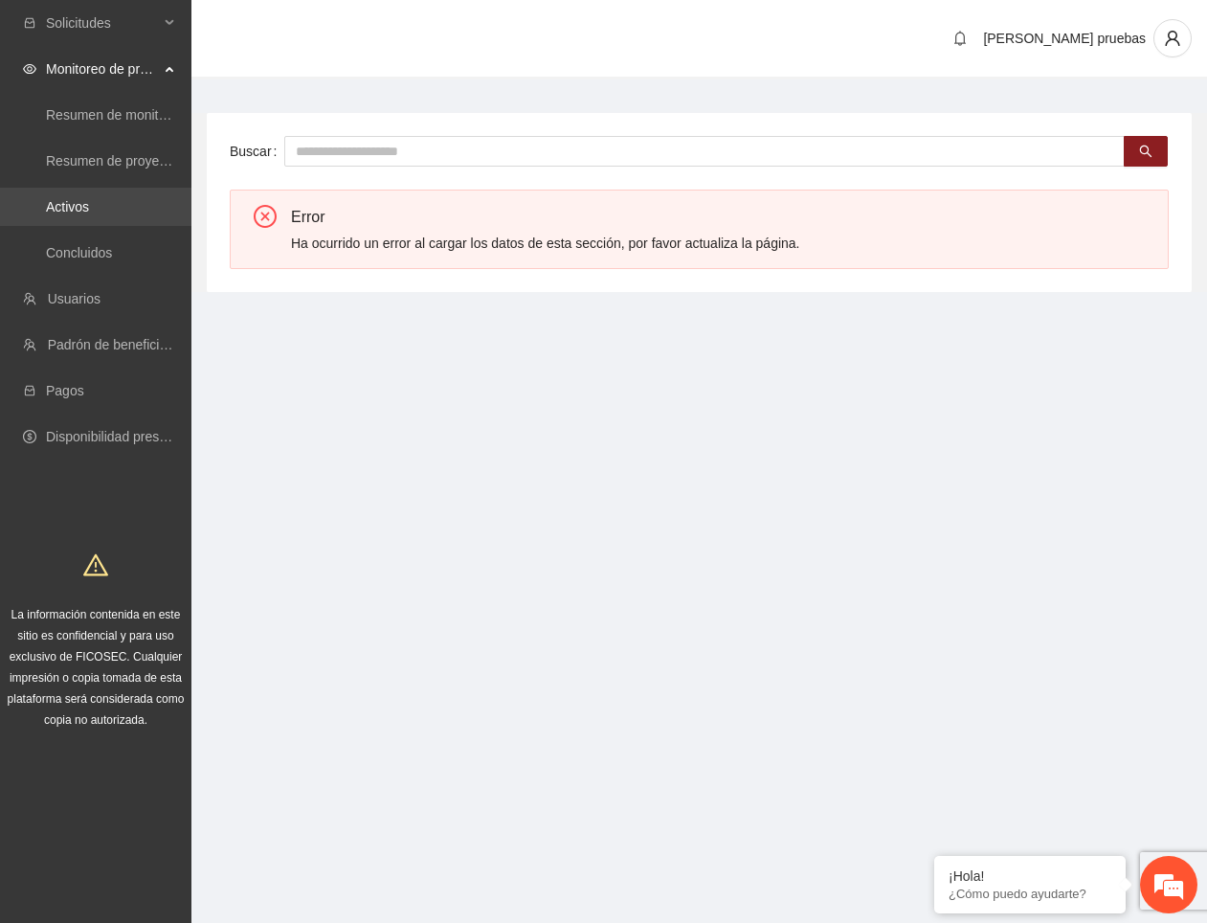
click at [89, 210] on link "Activos" at bounding box center [67, 206] width 43 height 15
click at [71, 205] on link "Activos" at bounding box center [67, 206] width 43 height 15
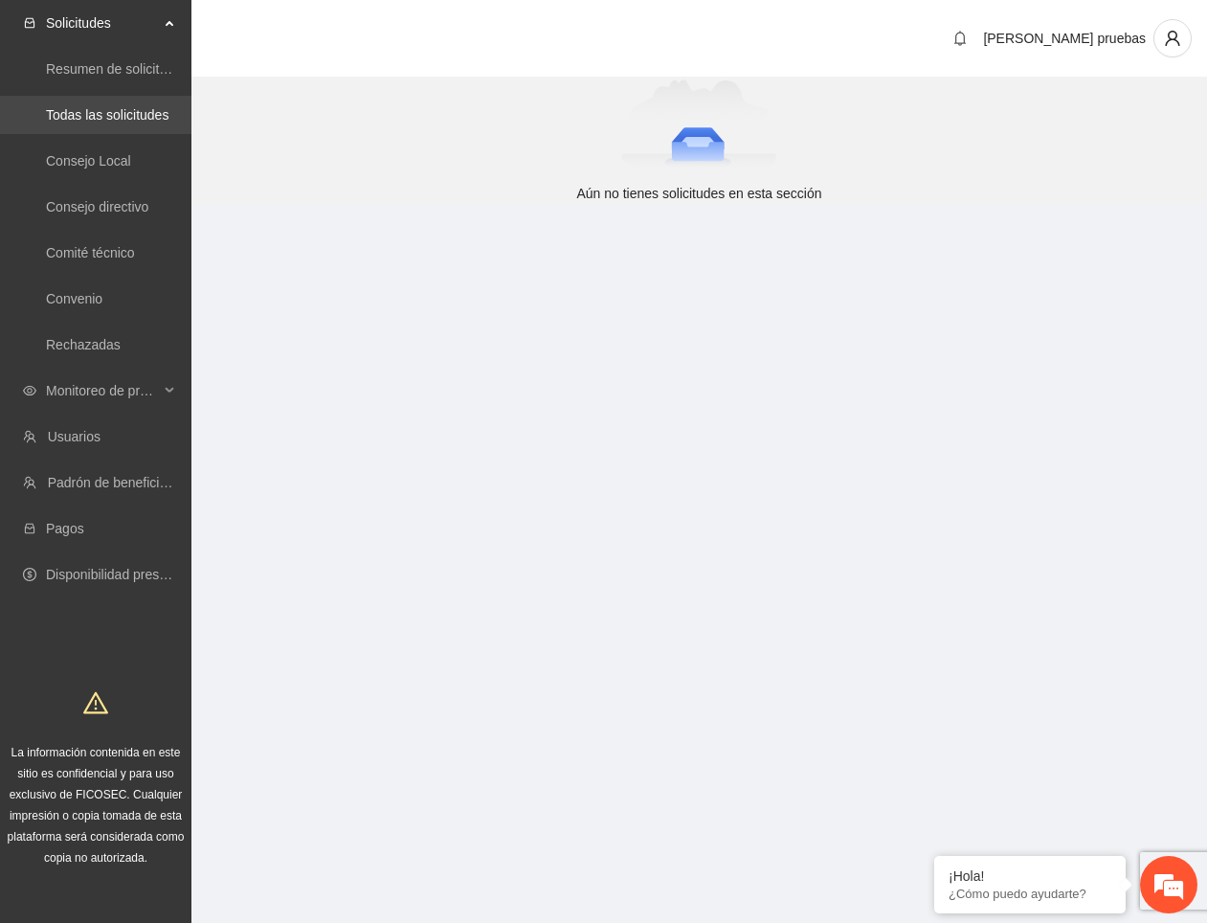
click at [113, 115] on link "Todas las solicitudes" at bounding box center [107, 114] width 123 height 15
click at [138, 399] on span "Monitoreo de proyectos" at bounding box center [102, 390] width 113 height 38
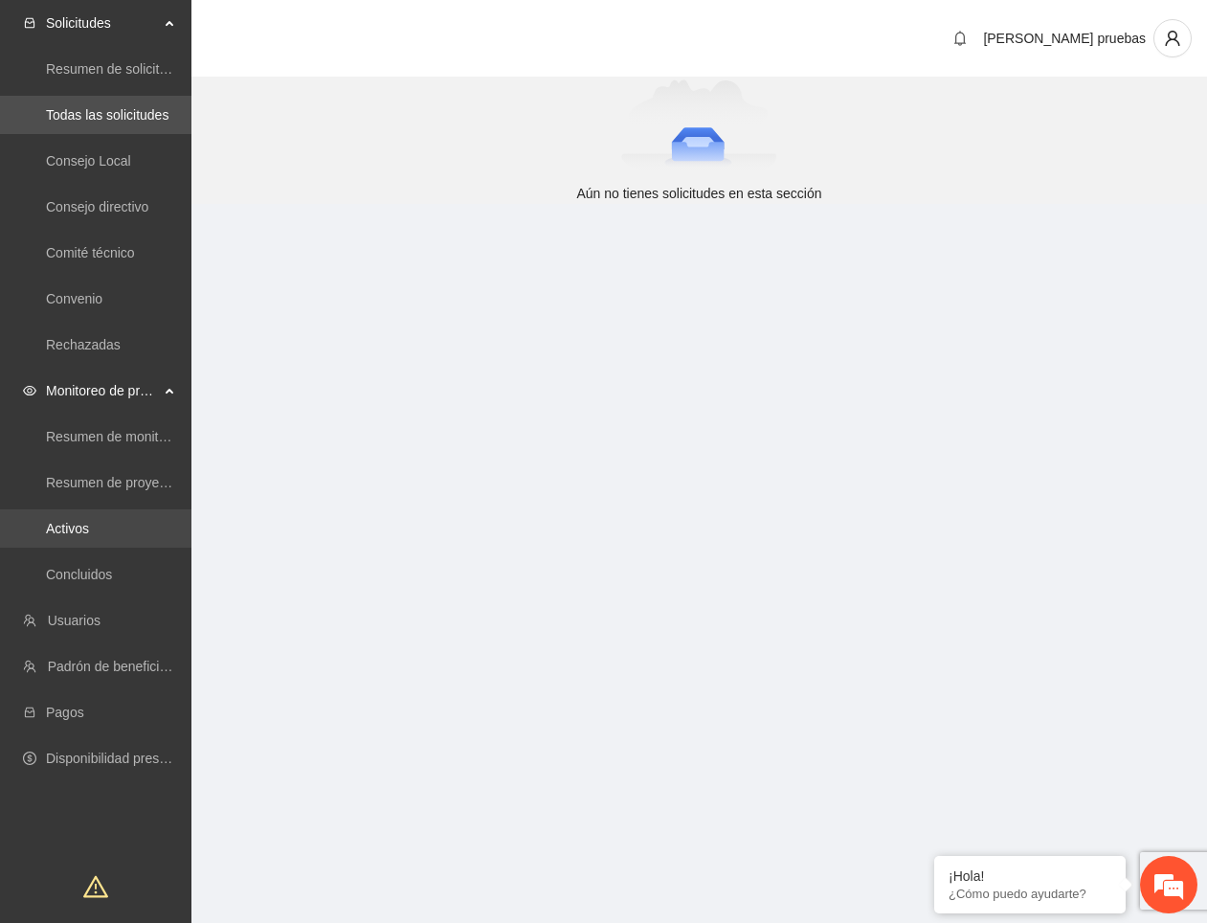
click at [89, 532] on link "Activos" at bounding box center [67, 528] width 43 height 15
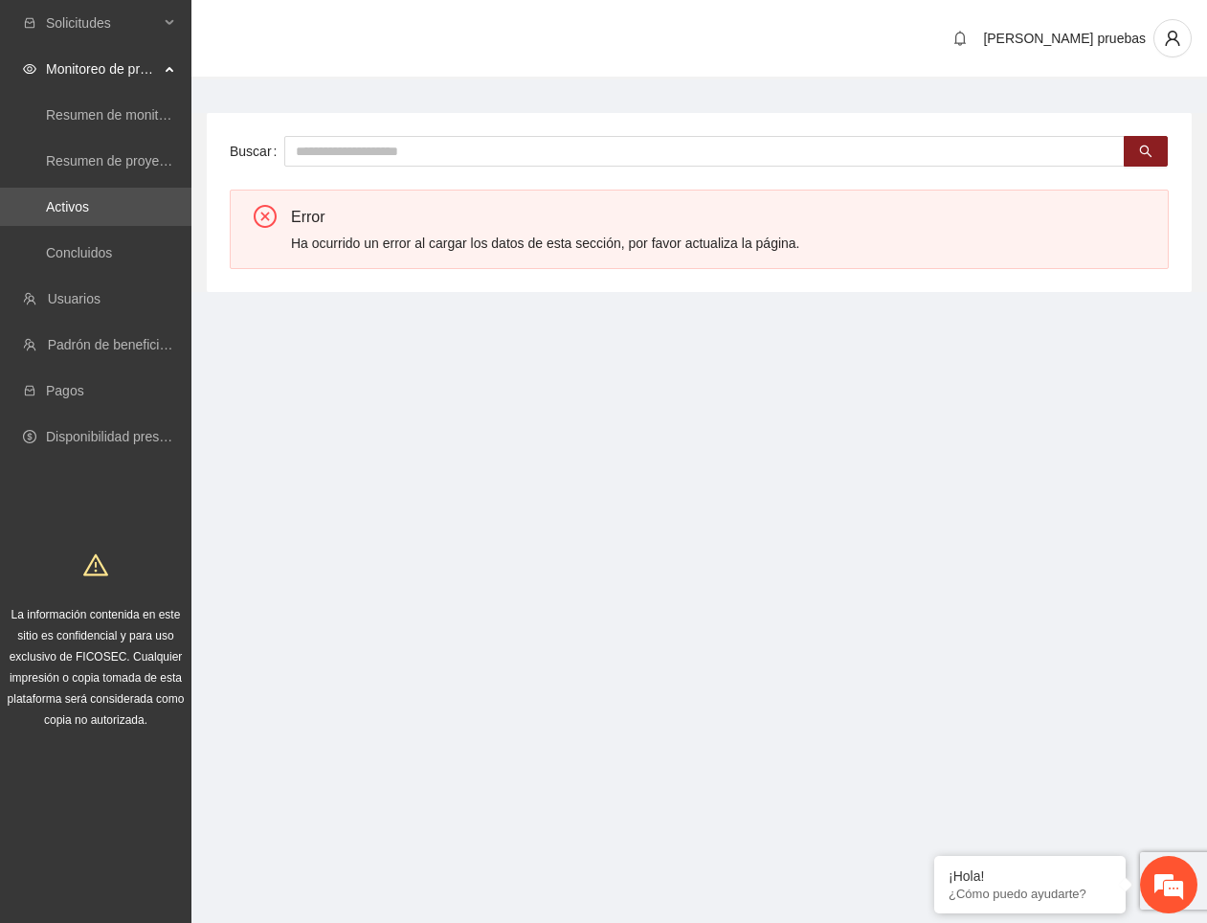
click at [371, 565] on section "Solicitudes Monitoreo de proyectos Resumen de monitoreo Resumen de proyectos ap…" at bounding box center [603, 461] width 1207 height 923
click at [460, 450] on section "Solicitudes Monitoreo de proyectos Resumen de monitoreo Resumen de proyectos ap…" at bounding box center [603, 461] width 1207 height 923
click at [307, 583] on section "Solicitudes Monitoreo de proyectos Resumen de monitoreo Resumen de proyectos ap…" at bounding box center [603, 461] width 1207 height 923
click at [473, 568] on section "Solicitudes Monitoreo de proyectos Resumen de monitoreo Resumen de proyectos ap…" at bounding box center [603, 461] width 1207 height 923
click at [444, 393] on section "Solicitudes Monitoreo de proyectos Resumen de monitoreo Resumen de proyectos ap…" at bounding box center [603, 461] width 1207 height 923
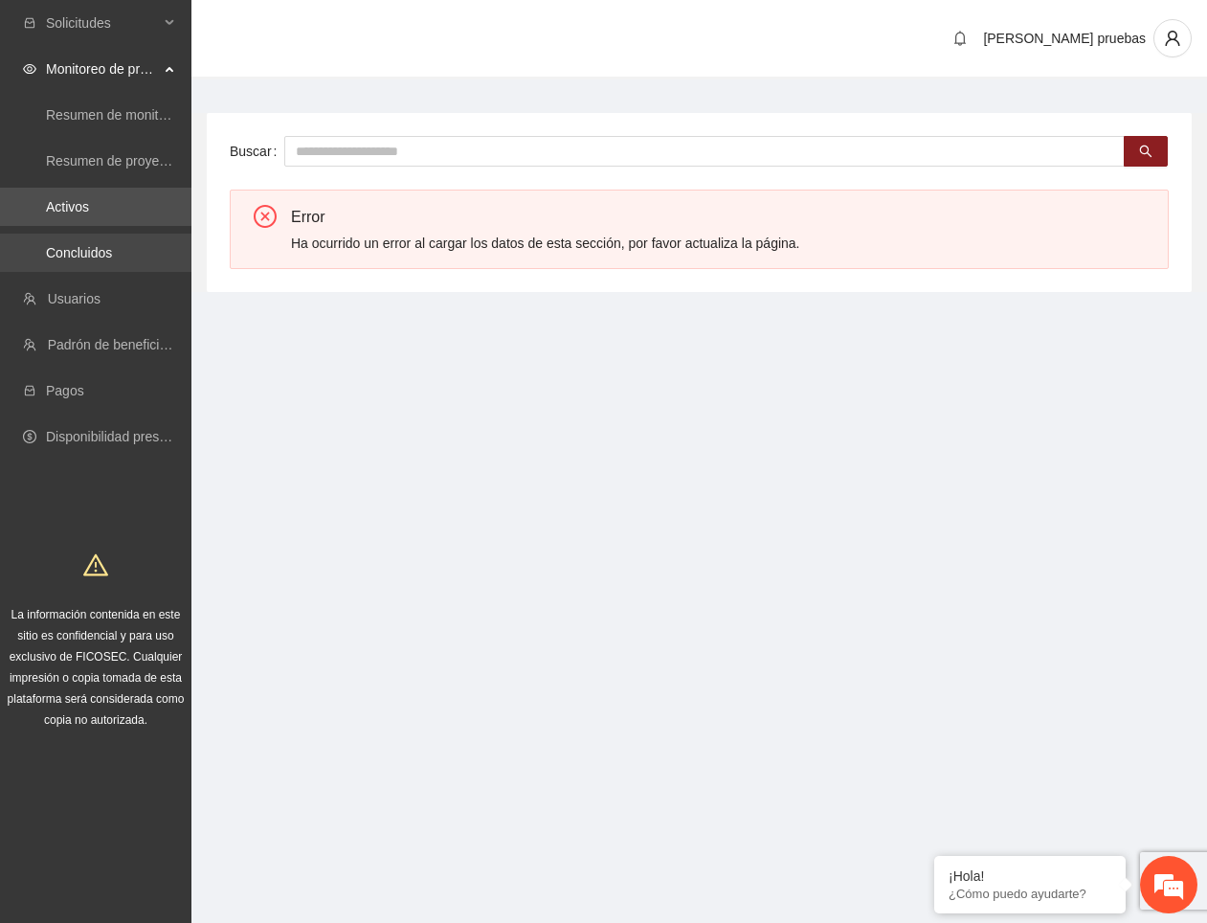
click at [110, 256] on link "Concluidos" at bounding box center [79, 252] width 66 height 15
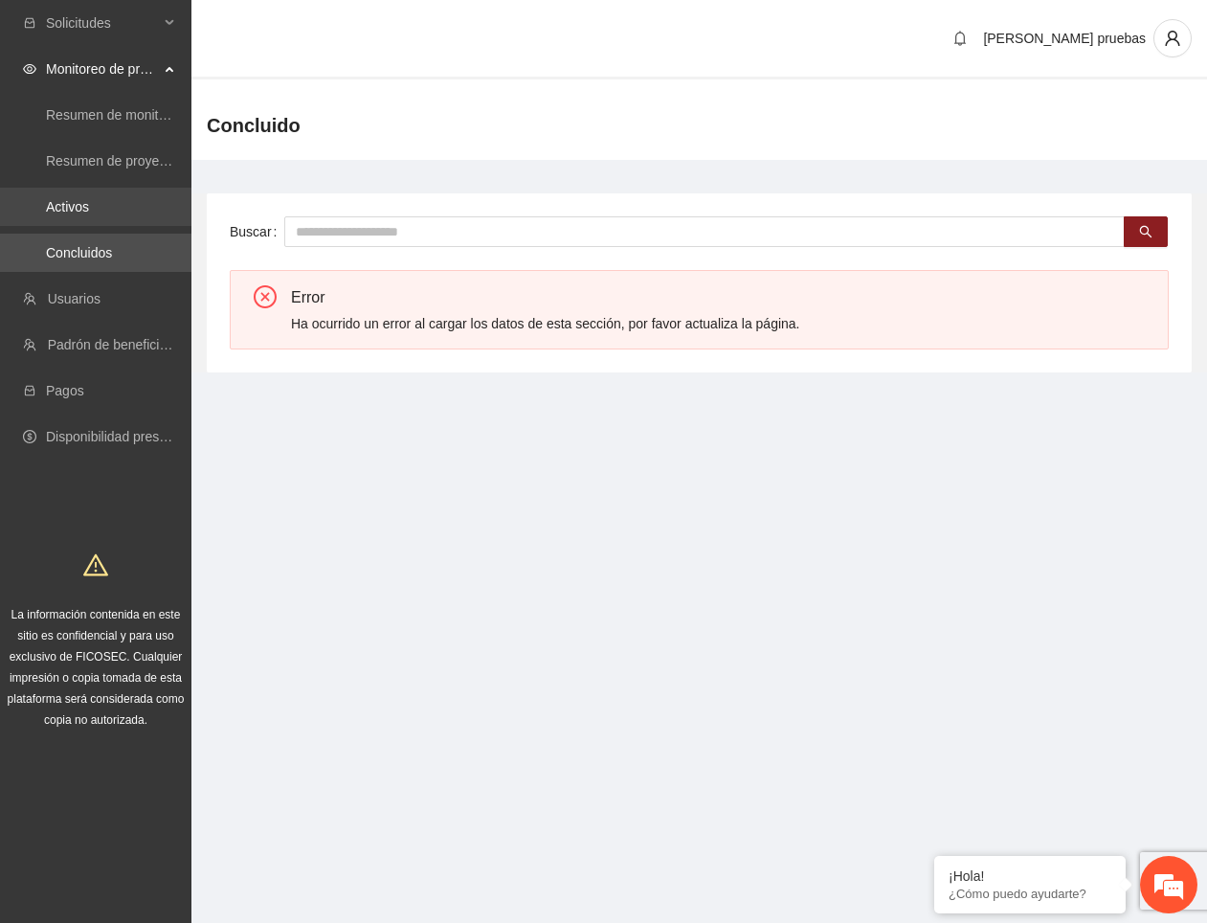
click at [89, 212] on link "Activos" at bounding box center [67, 206] width 43 height 15
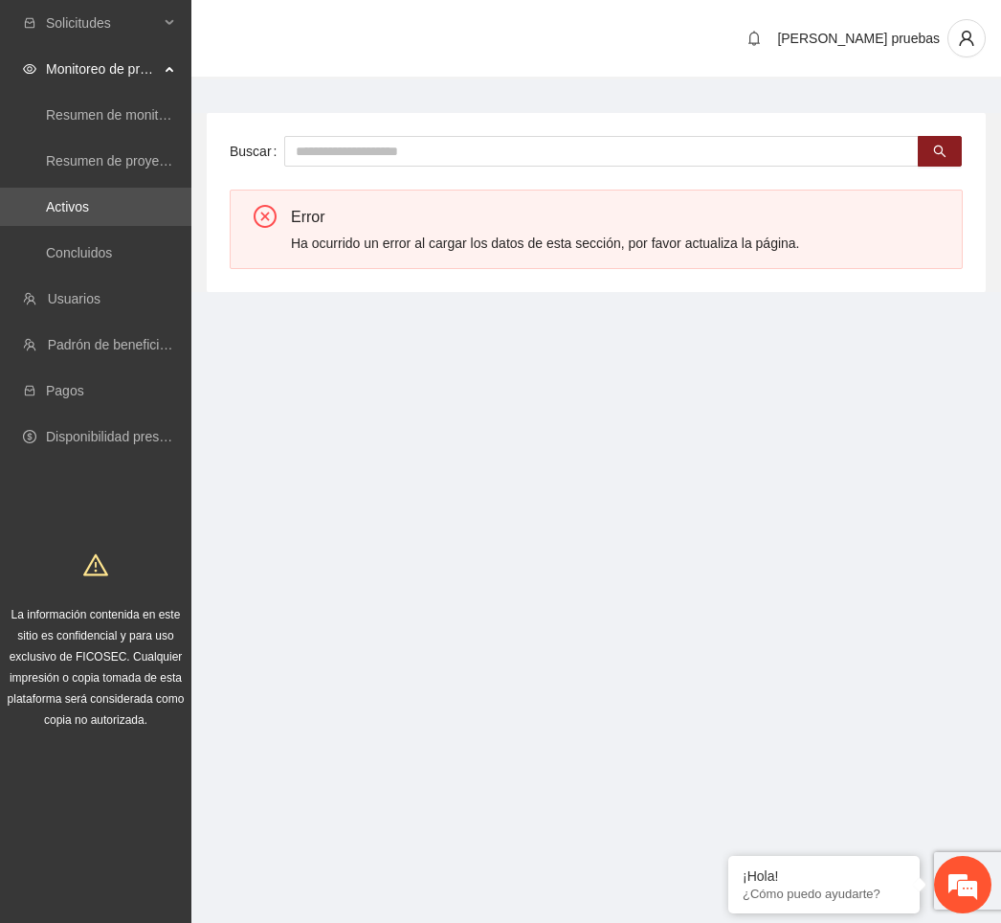
click at [654, 440] on section "Solicitudes Monitoreo de proyectos Resumen de monitoreo Resumen de proyectos ap…" at bounding box center [500, 461] width 1001 height 923
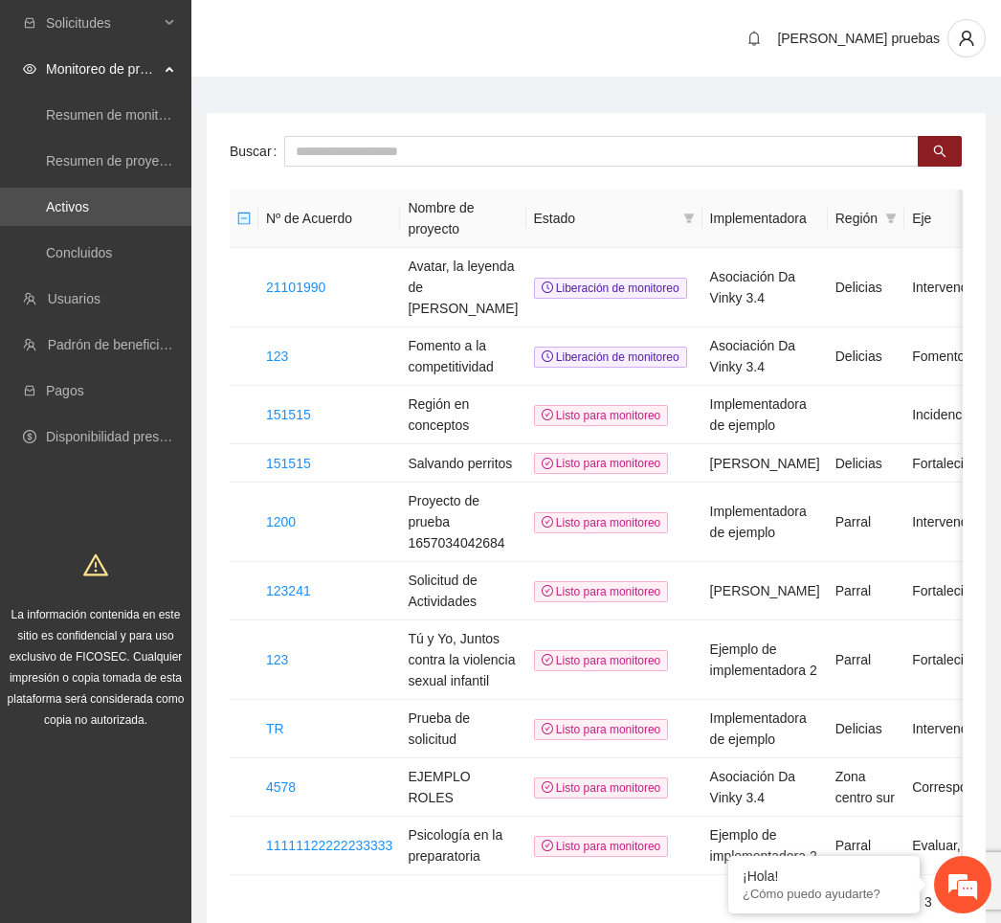
click at [359, 37] on div "[PERSON_NAME] pruebas" at bounding box center [596, 39] width 810 height 79
